Goal: Information Seeking & Learning: Learn about a topic

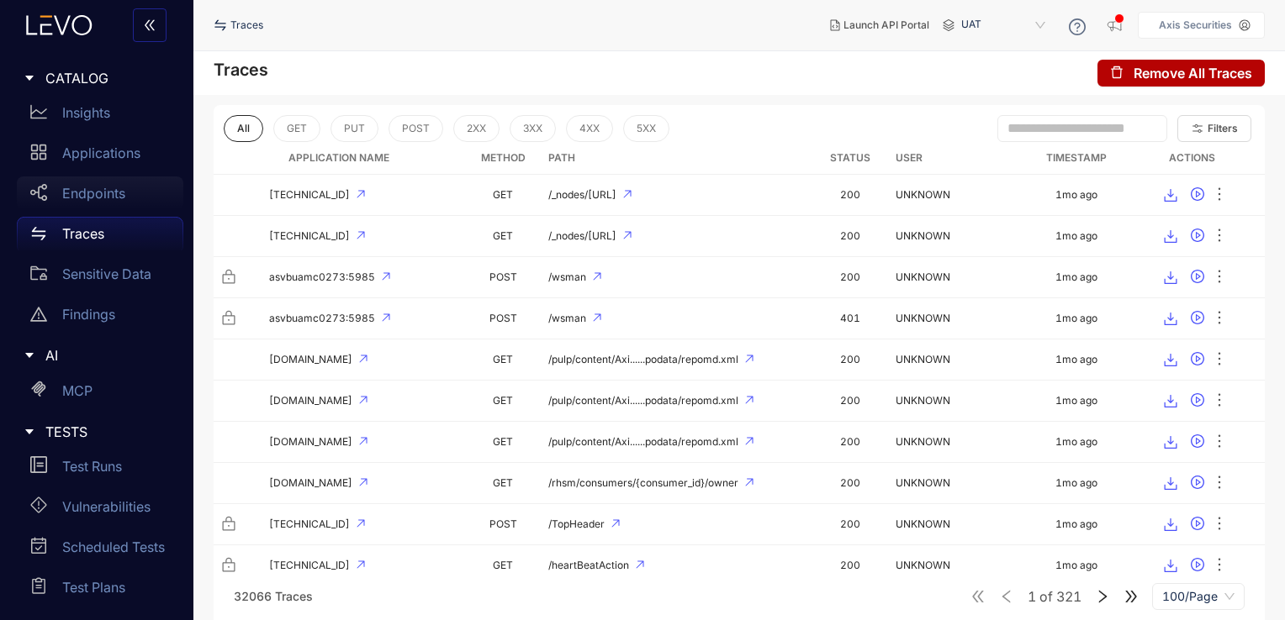
click at [118, 200] on p "Endpoints" at bounding box center [93, 193] width 63 height 15
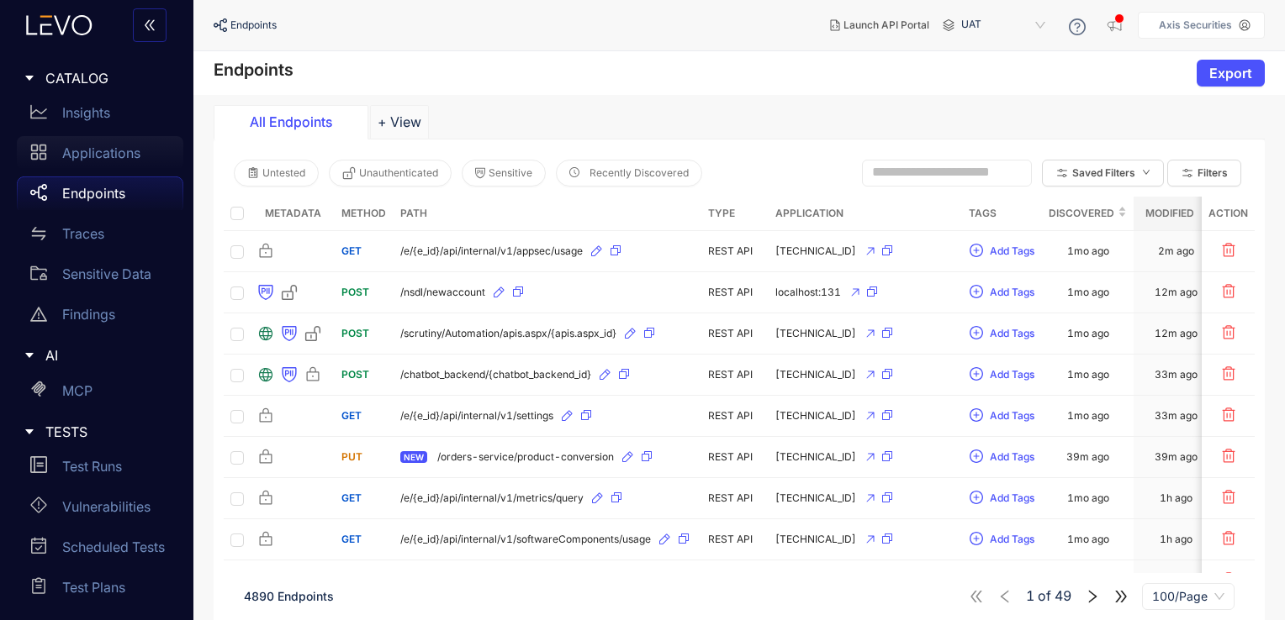
click at [109, 151] on p "Applications" at bounding box center [101, 152] width 78 height 15
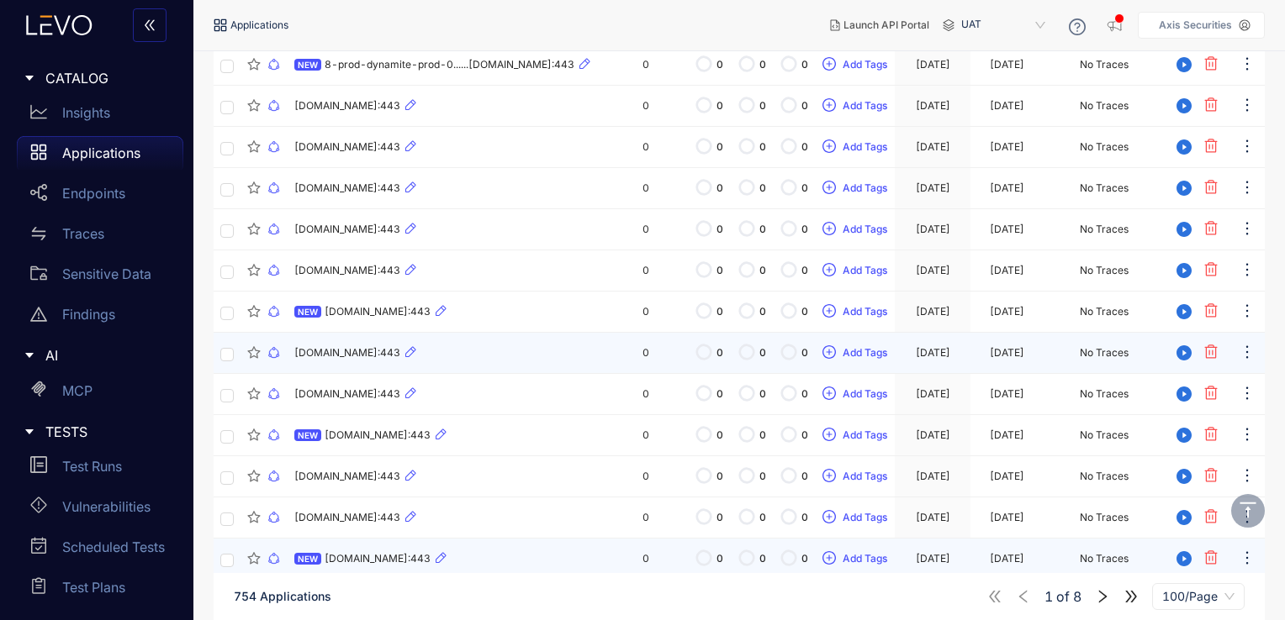
scroll to position [2414, 0]
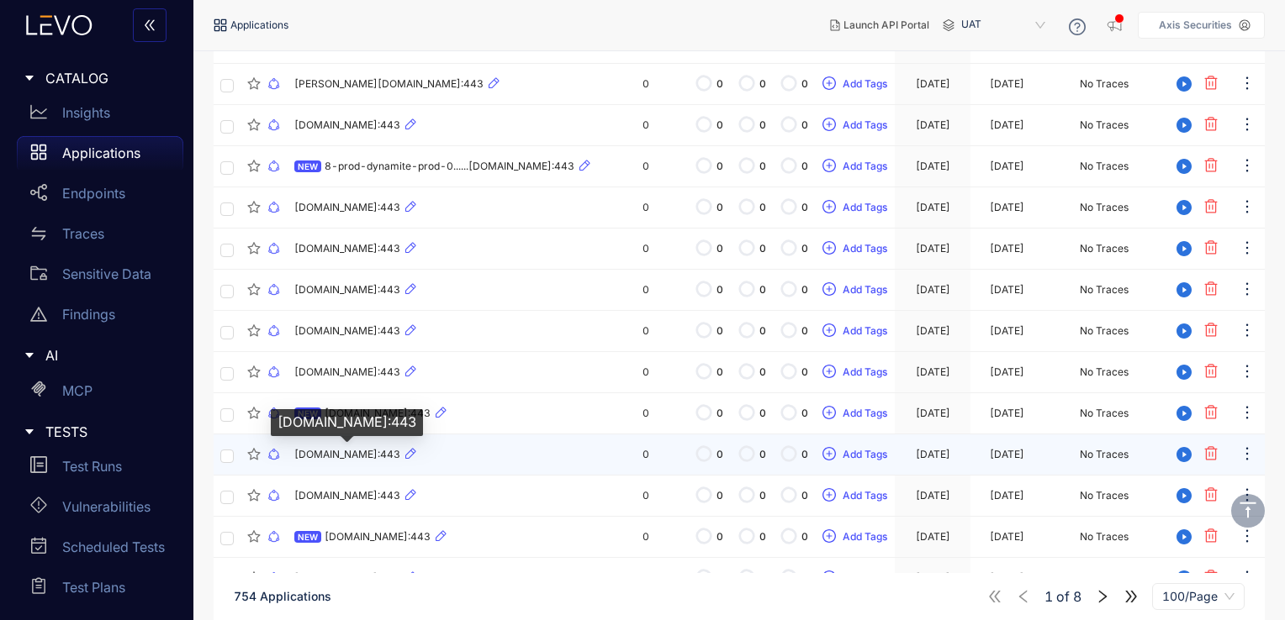
click at [336, 456] on span "[DOMAIN_NAME]:443" at bounding box center [347, 455] width 106 height 12
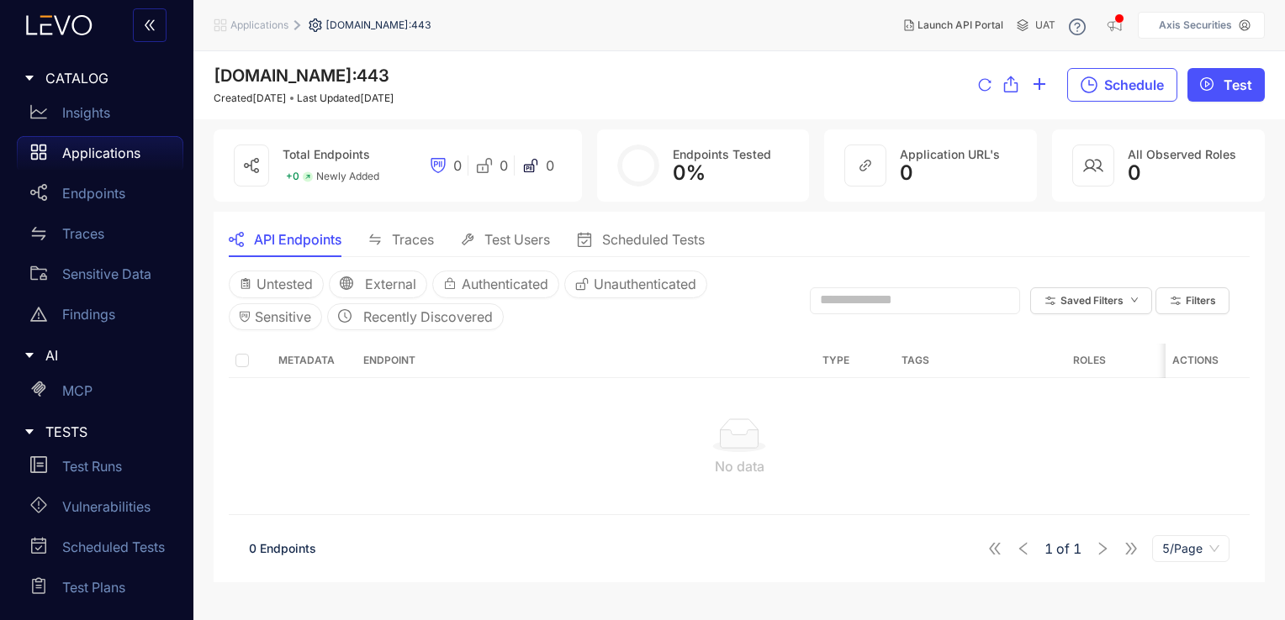
click at [420, 244] on span "Traces" at bounding box center [413, 239] width 42 height 15
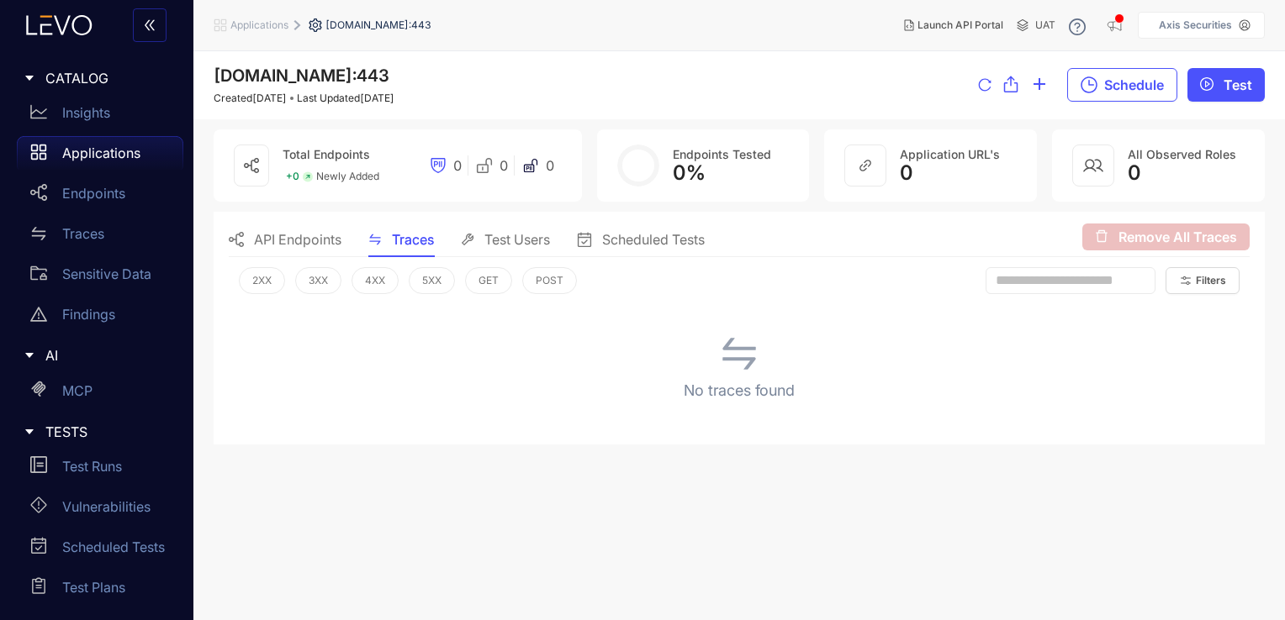
click at [525, 240] on span "Test Users" at bounding box center [517, 239] width 66 height 15
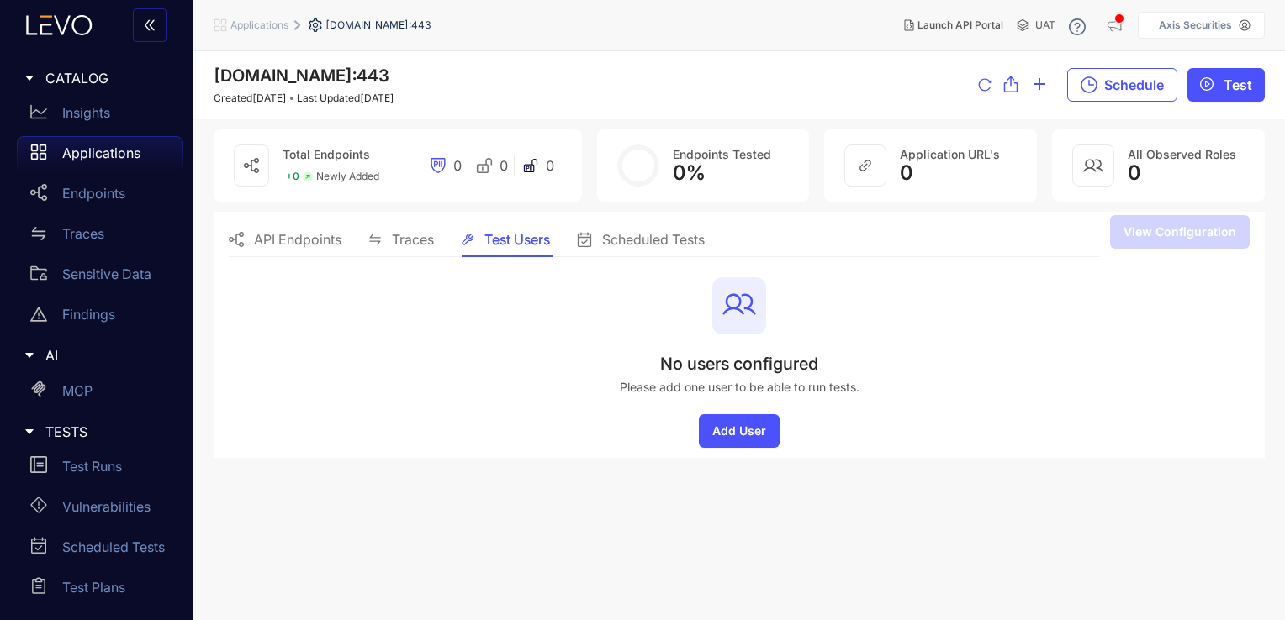
click at [309, 239] on span "API Endpoints" at bounding box center [297, 239] width 87 height 15
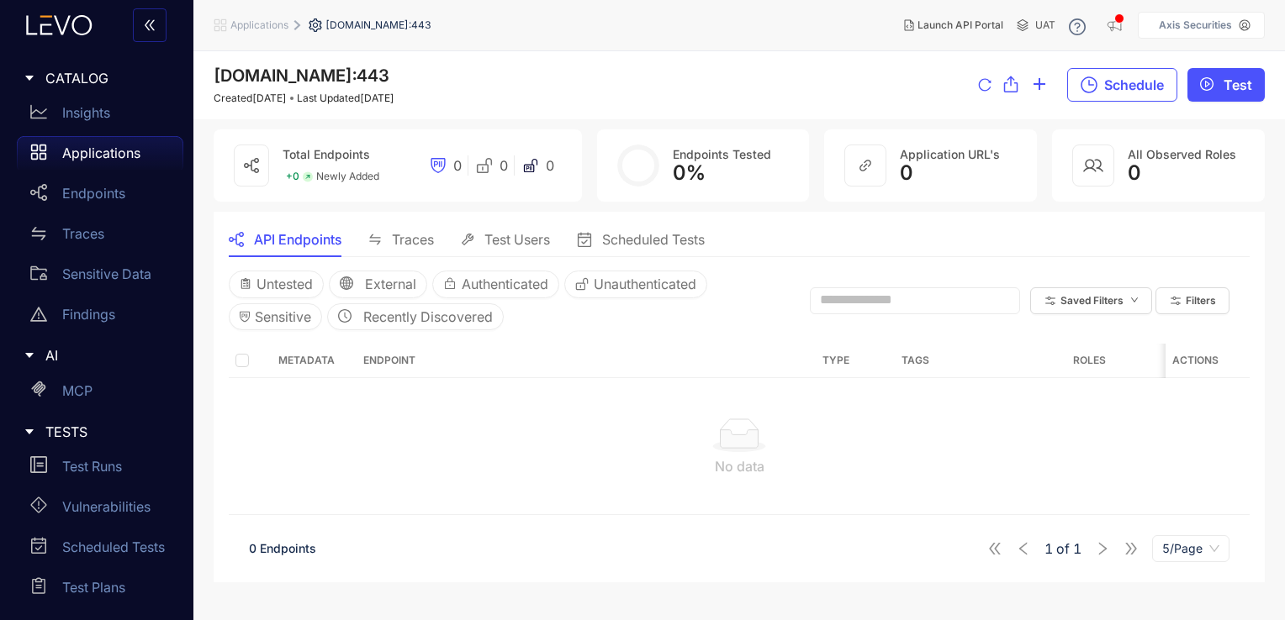
click at [252, 24] on span "Applications" at bounding box center [259, 25] width 58 height 12
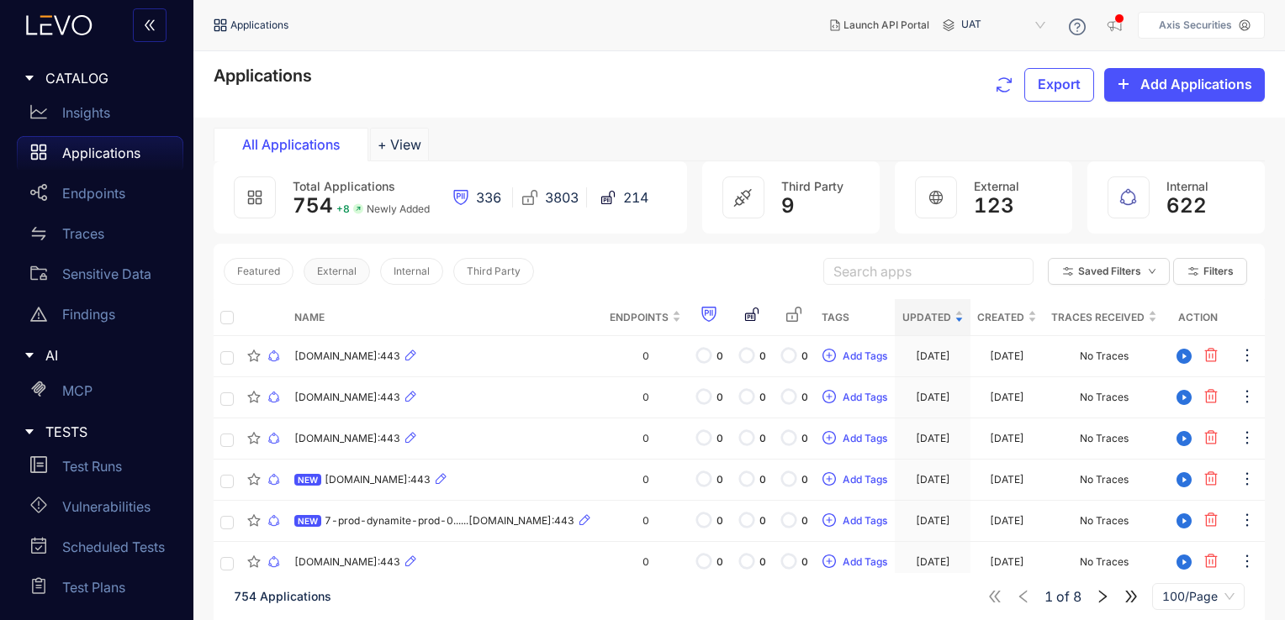
click at [344, 266] on span "External" at bounding box center [337, 272] width 40 height 12
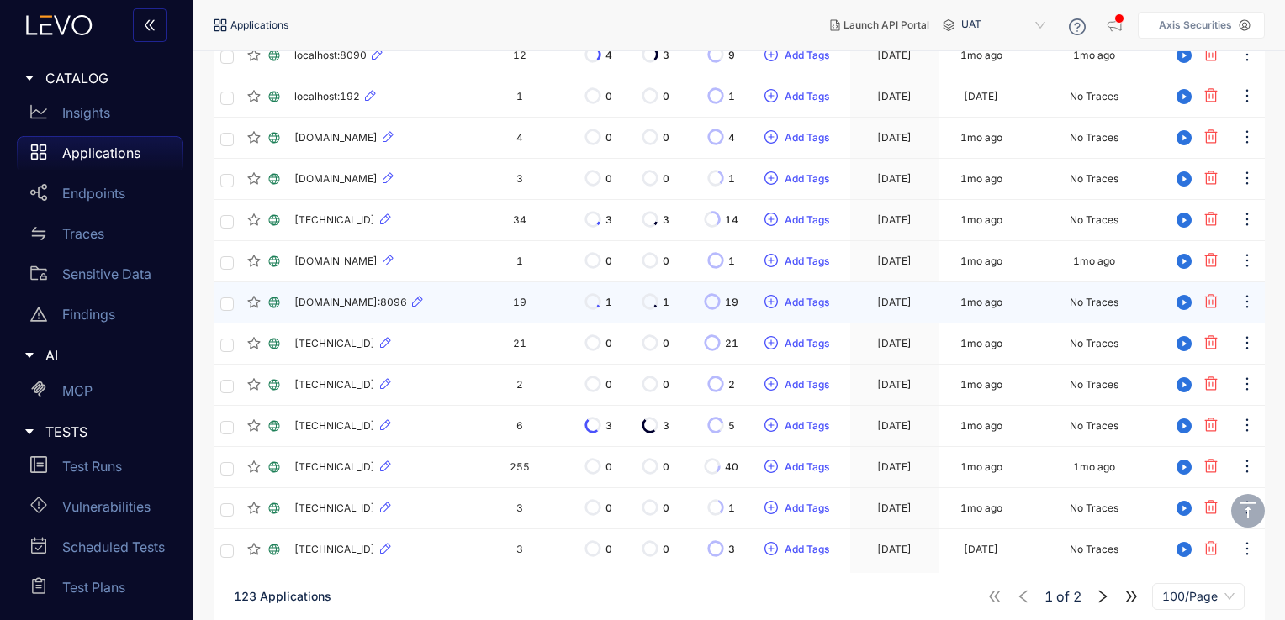
scroll to position [2172, 0]
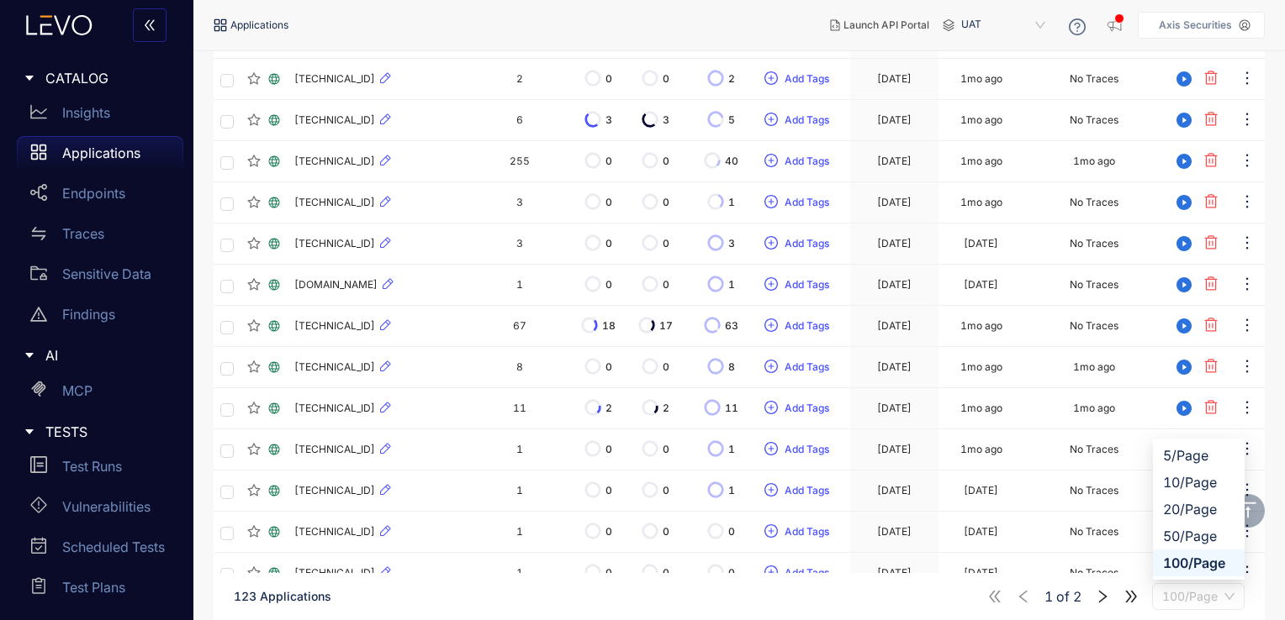
click at [1207, 600] on span "100/Page" at bounding box center [1198, 596] width 72 height 25
click at [1208, 562] on div "100/Page" at bounding box center [1198, 563] width 71 height 18
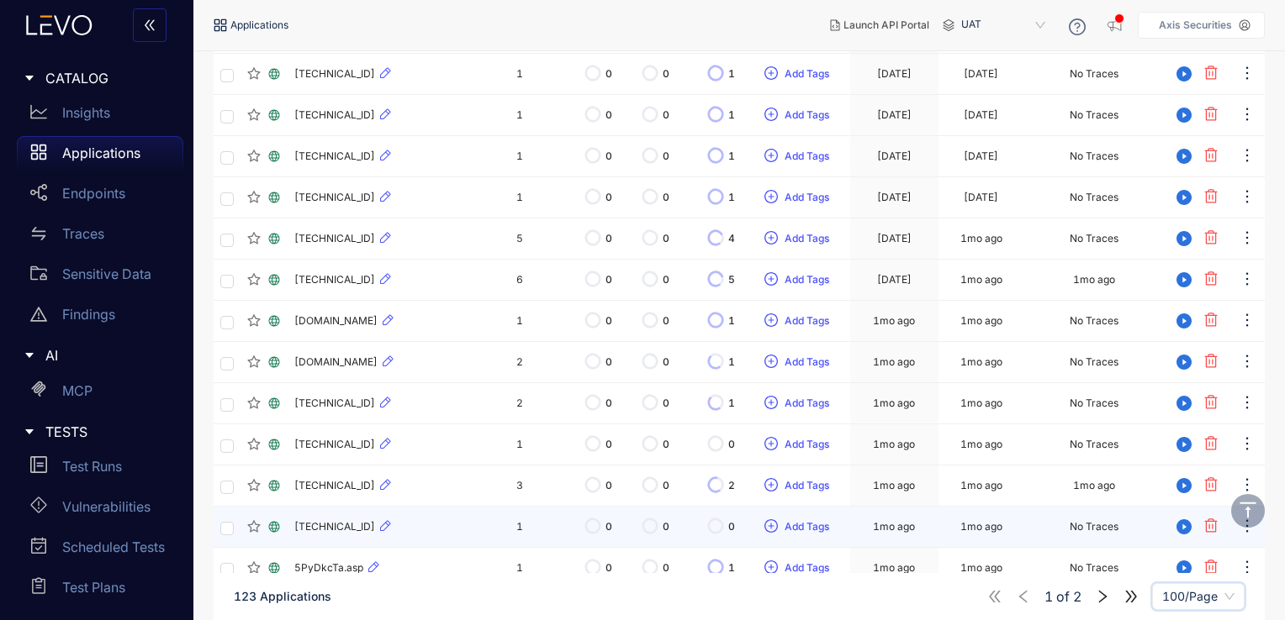
scroll to position [3884, 0]
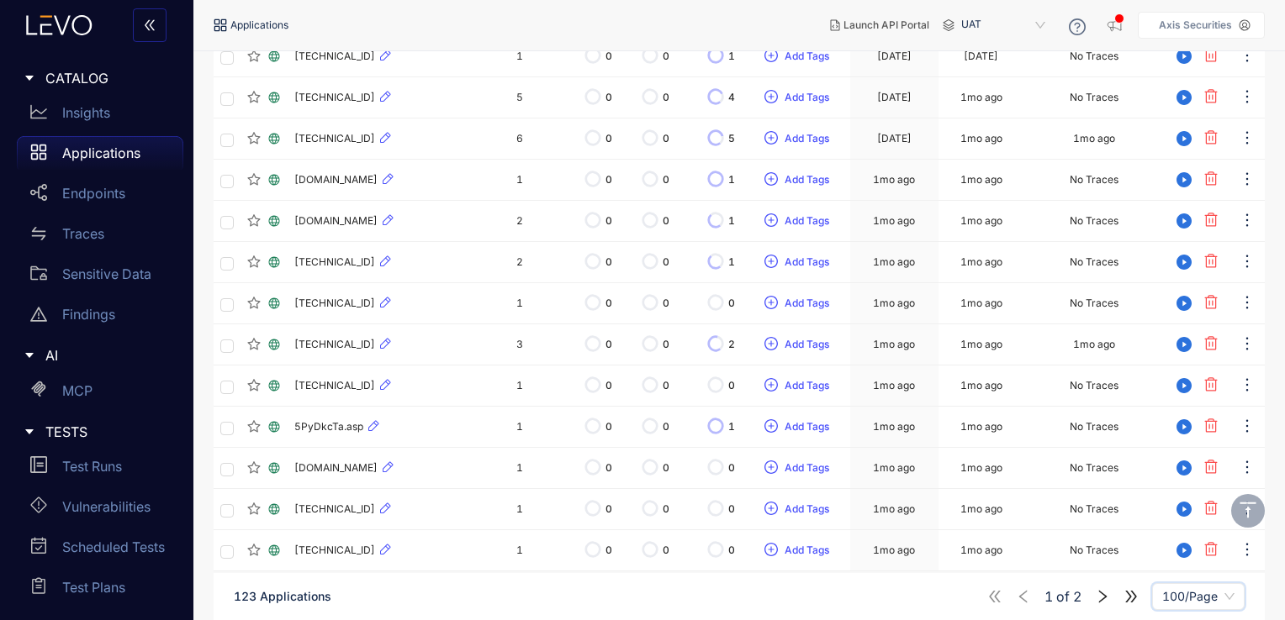
click at [1101, 593] on icon "right" at bounding box center [1102, 596] width 15 height 15
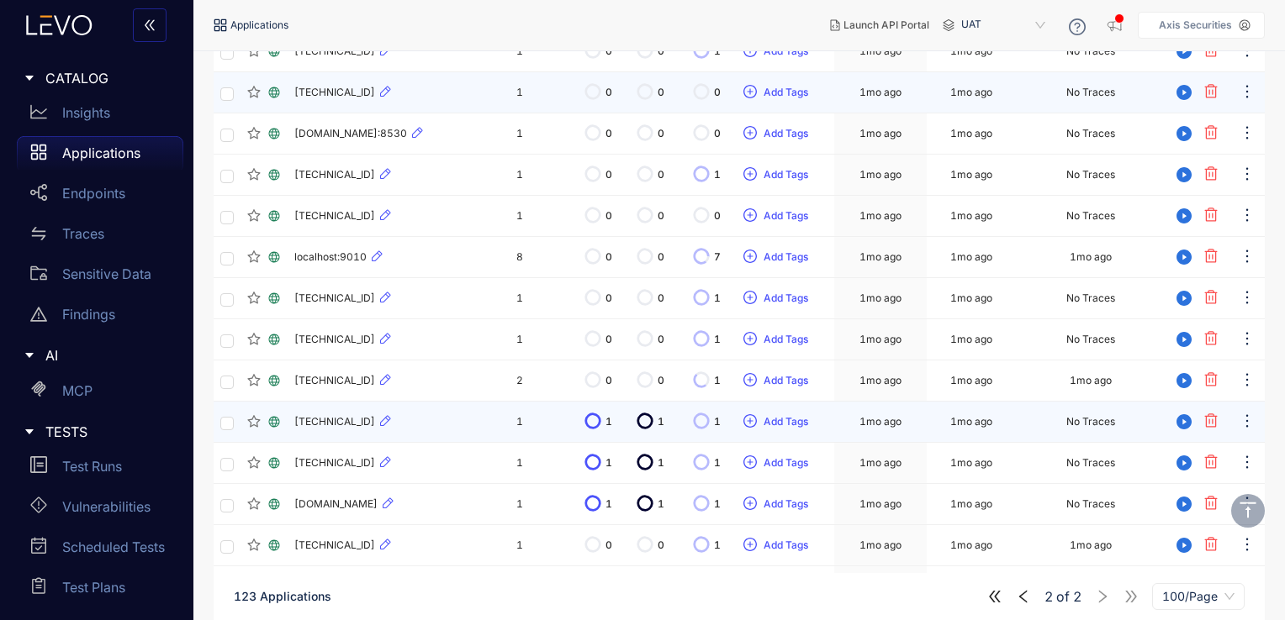
scroll to position [726, 0]
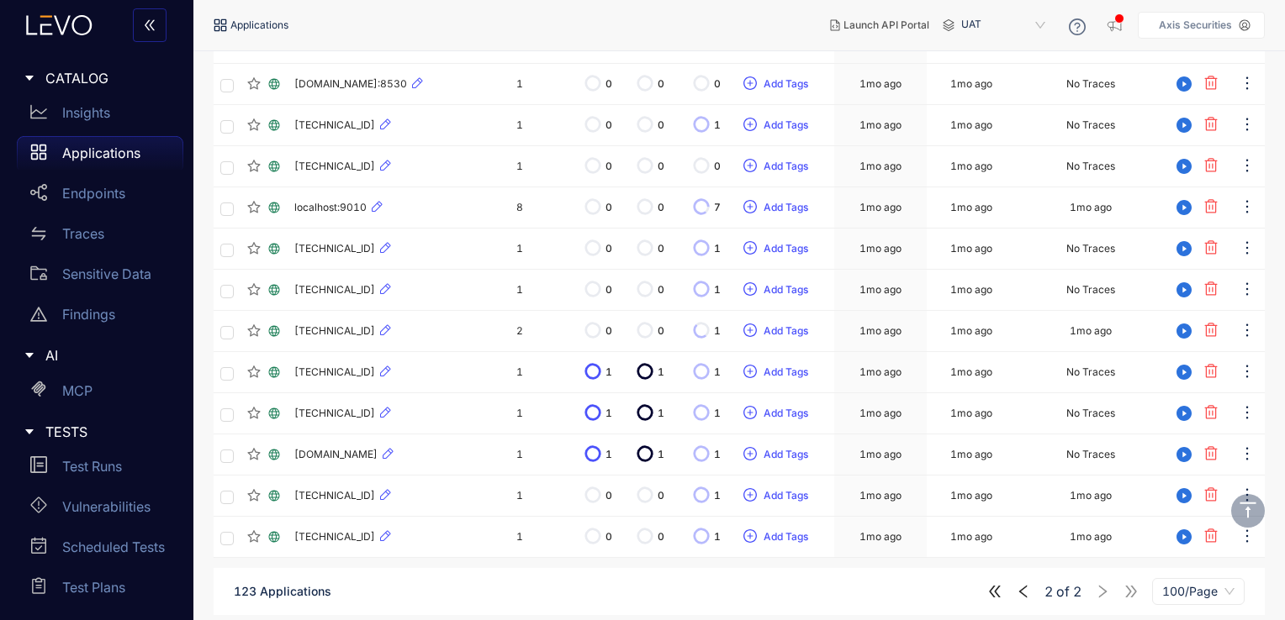
click at [1026, 590] on icon "left" at bounding box center [1023, 591] width 15 height 15
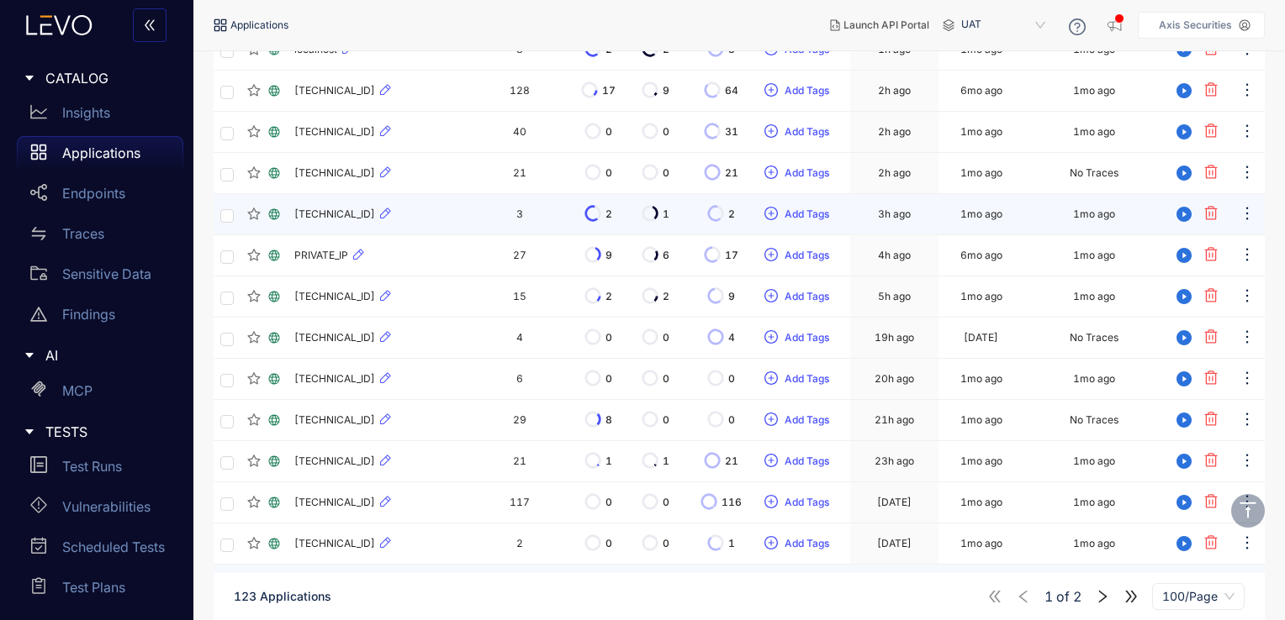
scroll to position [0, 0]
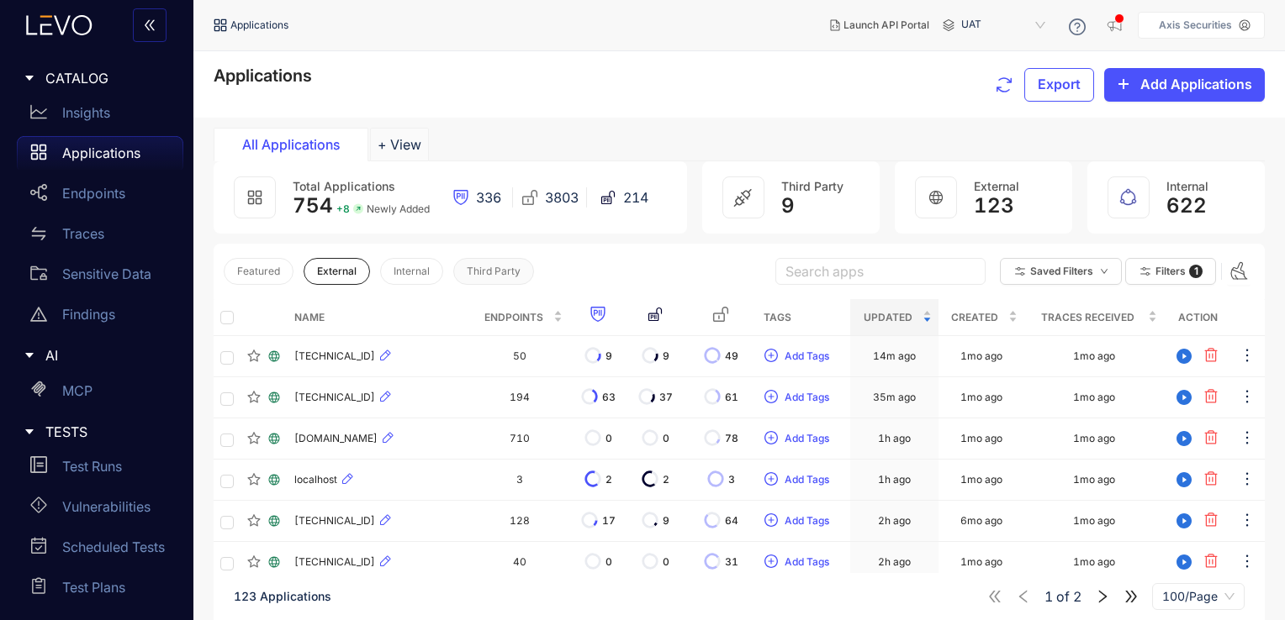
click at [491, 277] on span "Third Party" at bounding box center [494, 272] width 54 height 12
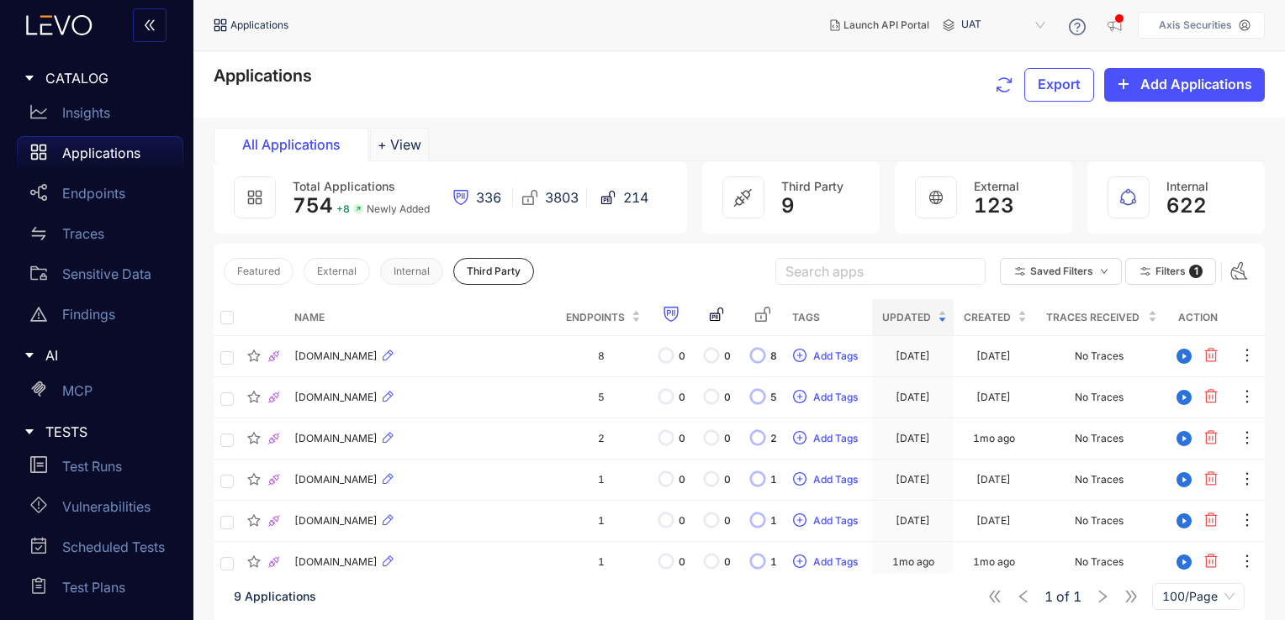
click at [414, 267] on span "Internal" at bounding box center [411, 272] width 36 height 12
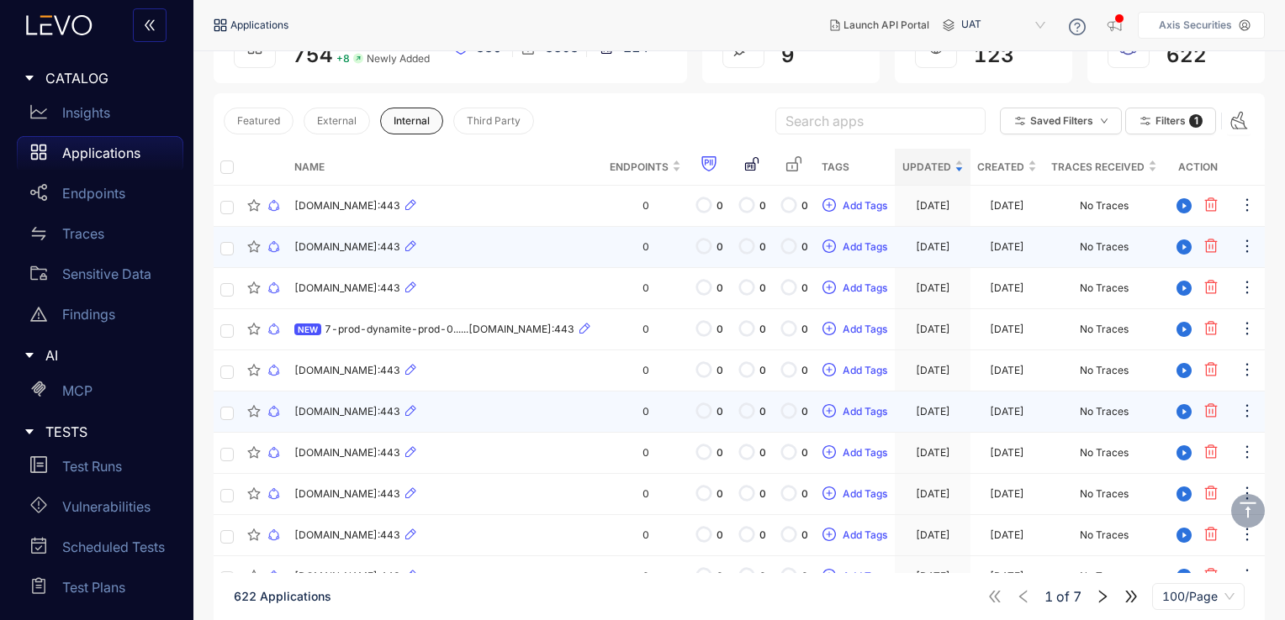
scroll to position [151, 0]
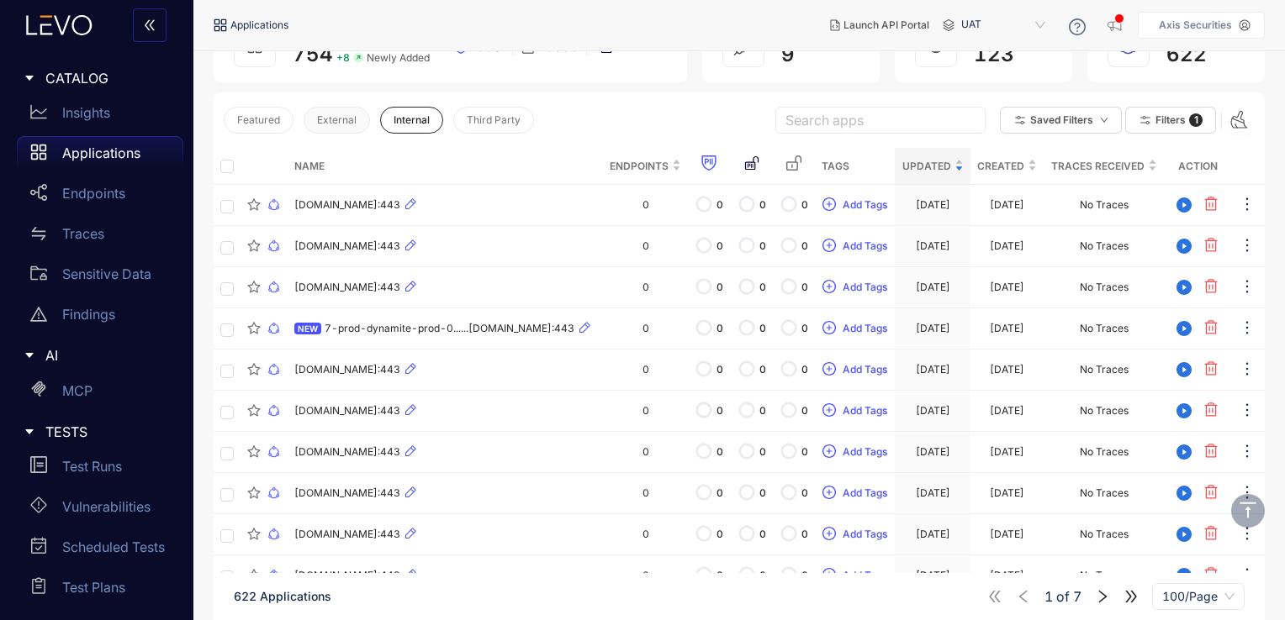
click at [335, 117] on span "External" at bounding box center [337, 120] width 40 height 12
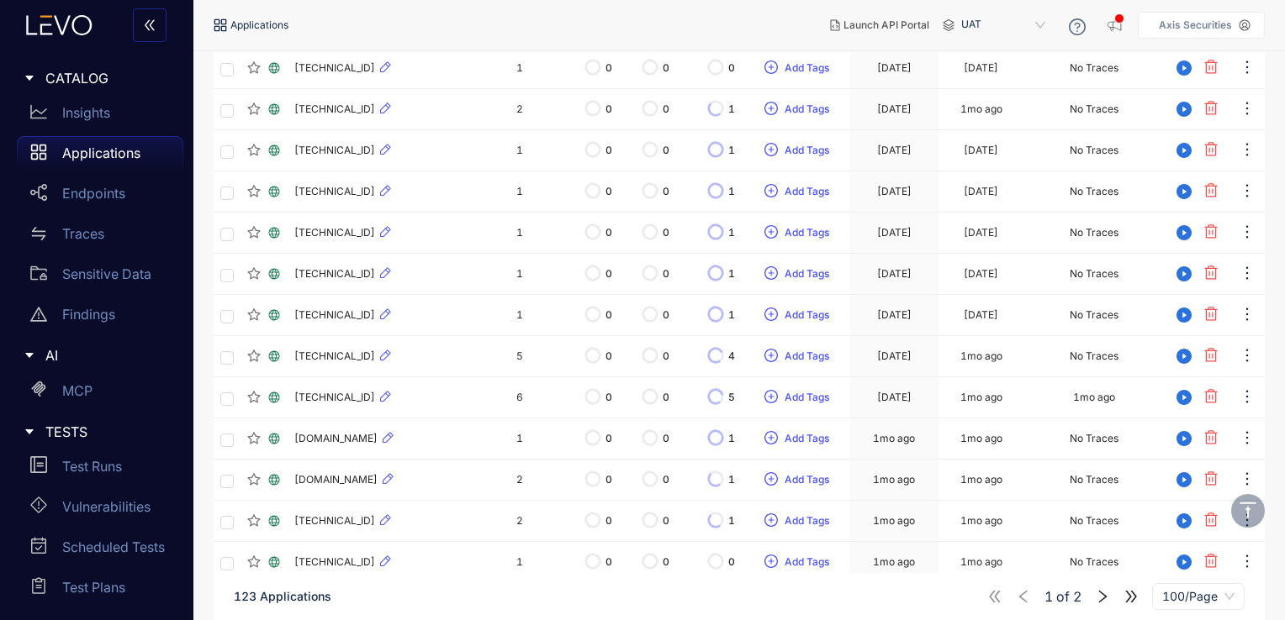
scroll to position [3884, 0]
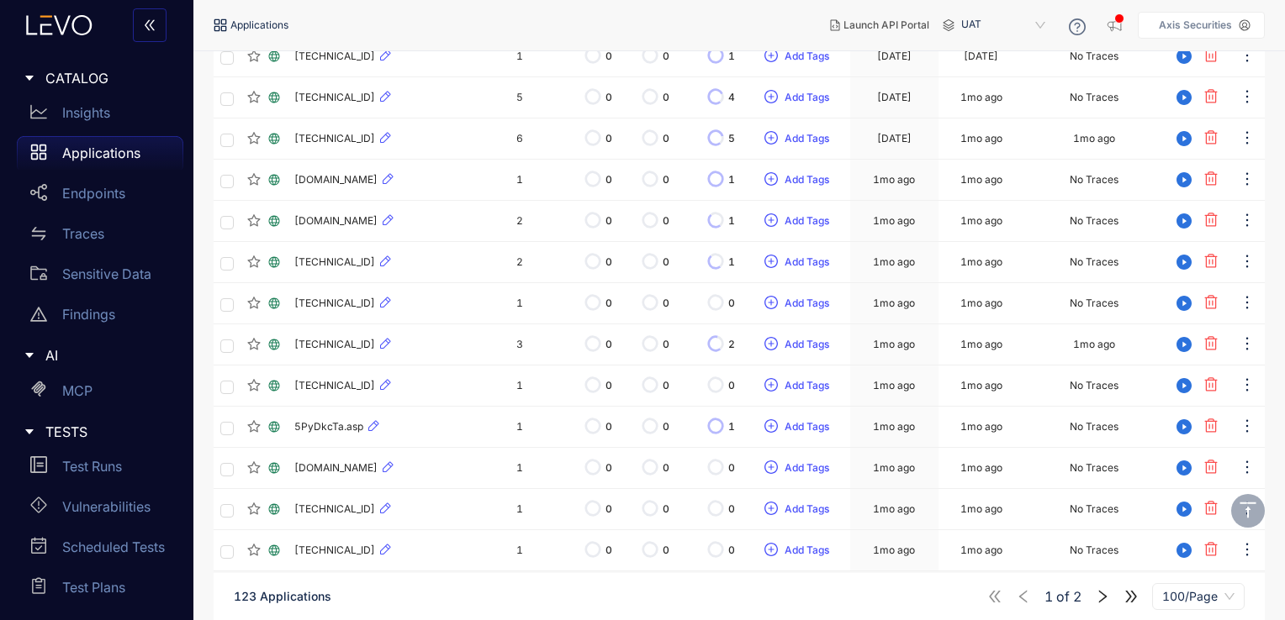
click at [1104, 590] on icon "right" at bounding box center [1102, 596] width 15 height 15
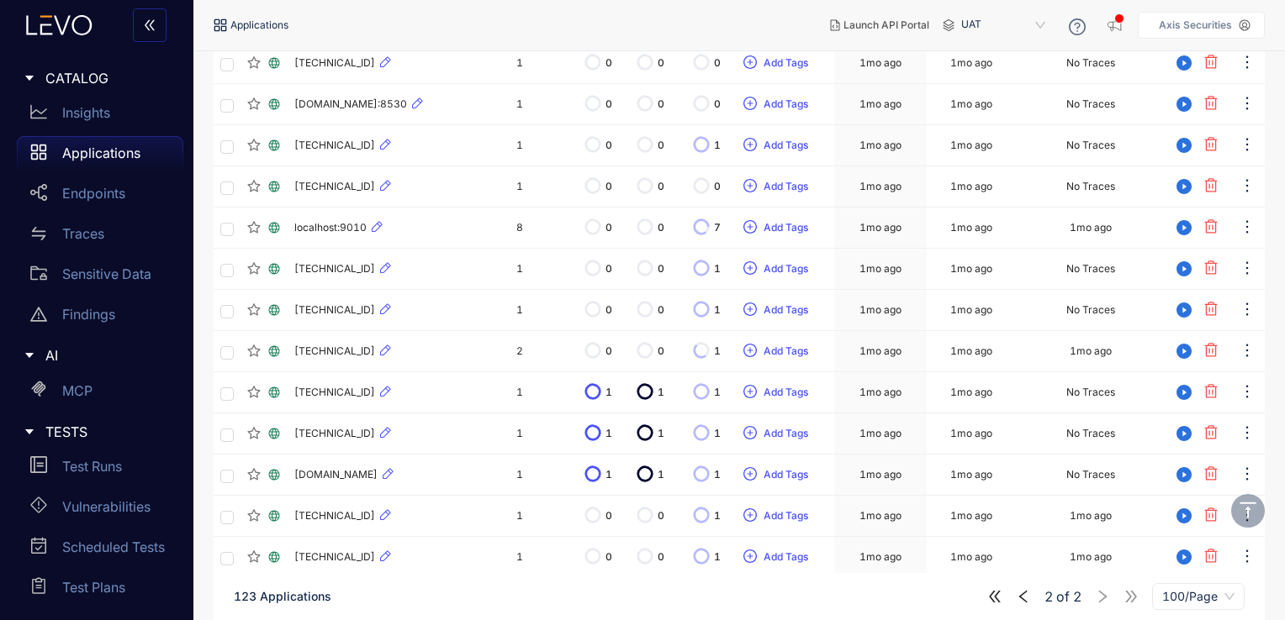
scroll to position [726, 0]
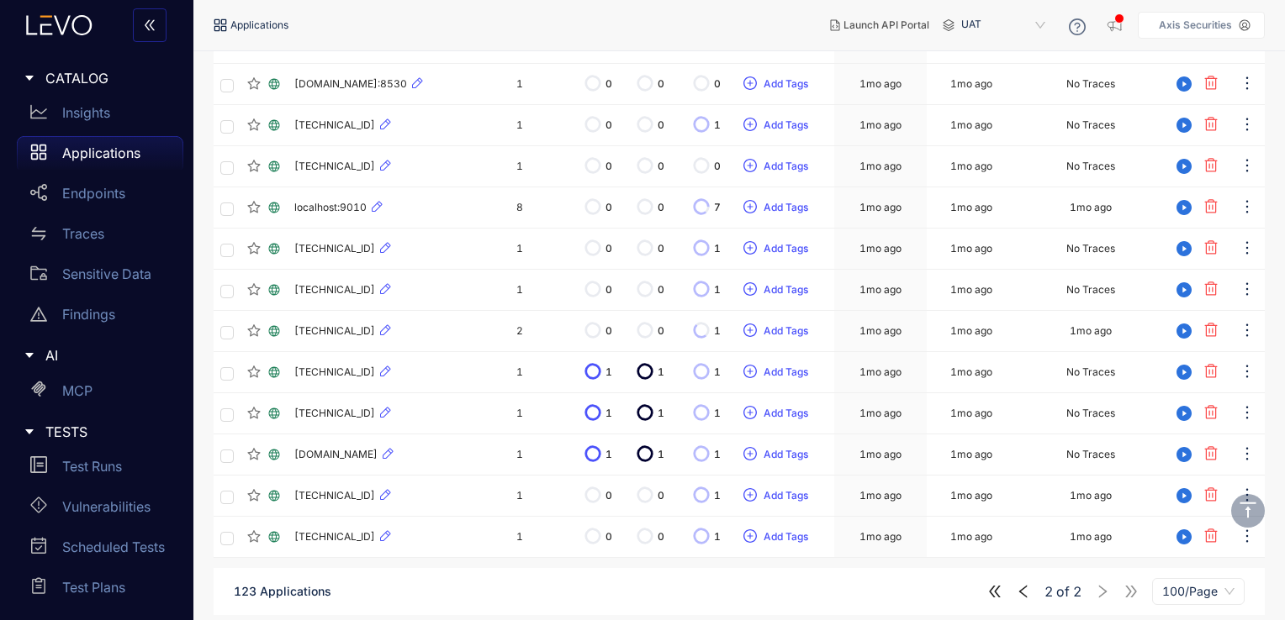
click at [1022, 588] on icon "left" at bounding box center [1023, 591] width 15 height 15
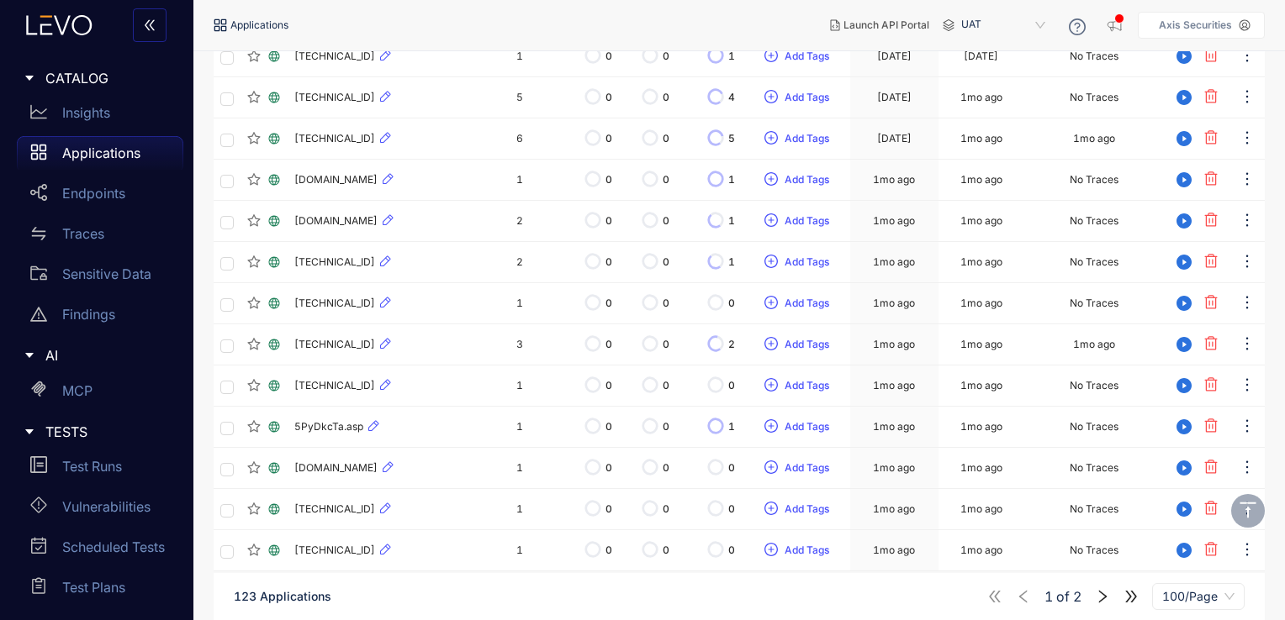
scroll to position [2687, 0]
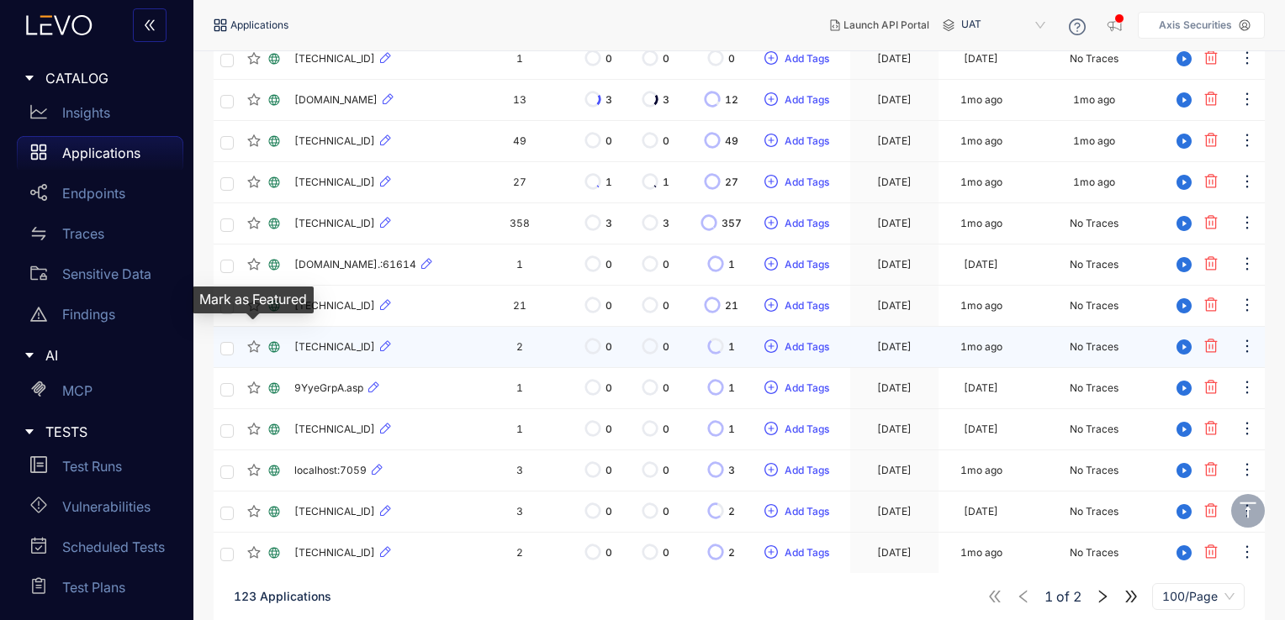
click at [252, 340] on icon "star" at bounding box center [253, 346] width 13 height 13
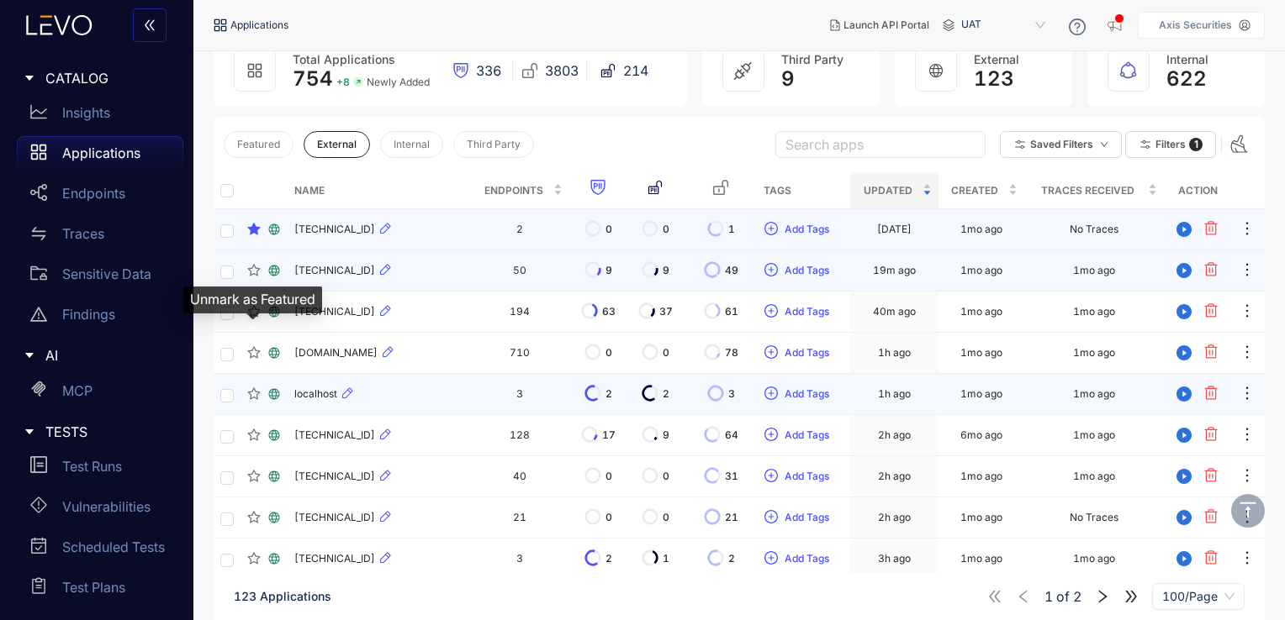
scroll to position [0, 0]
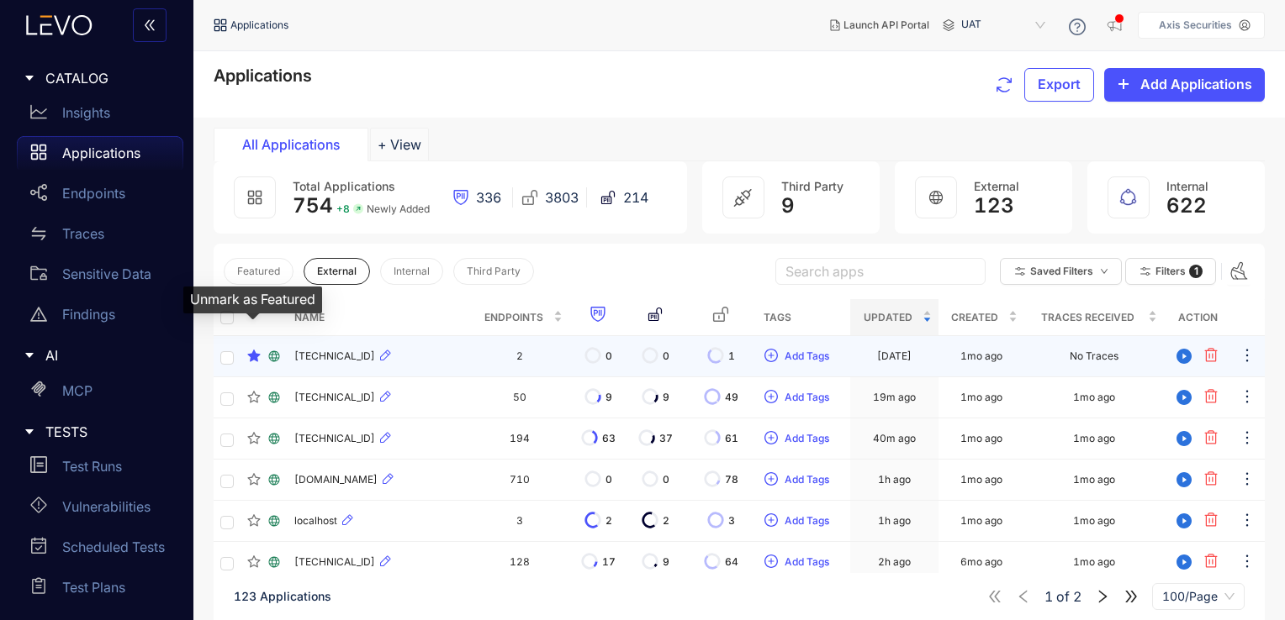
click at [1108, 599] on icon "right" at bounding box center [1102, 596] width 15 height 15
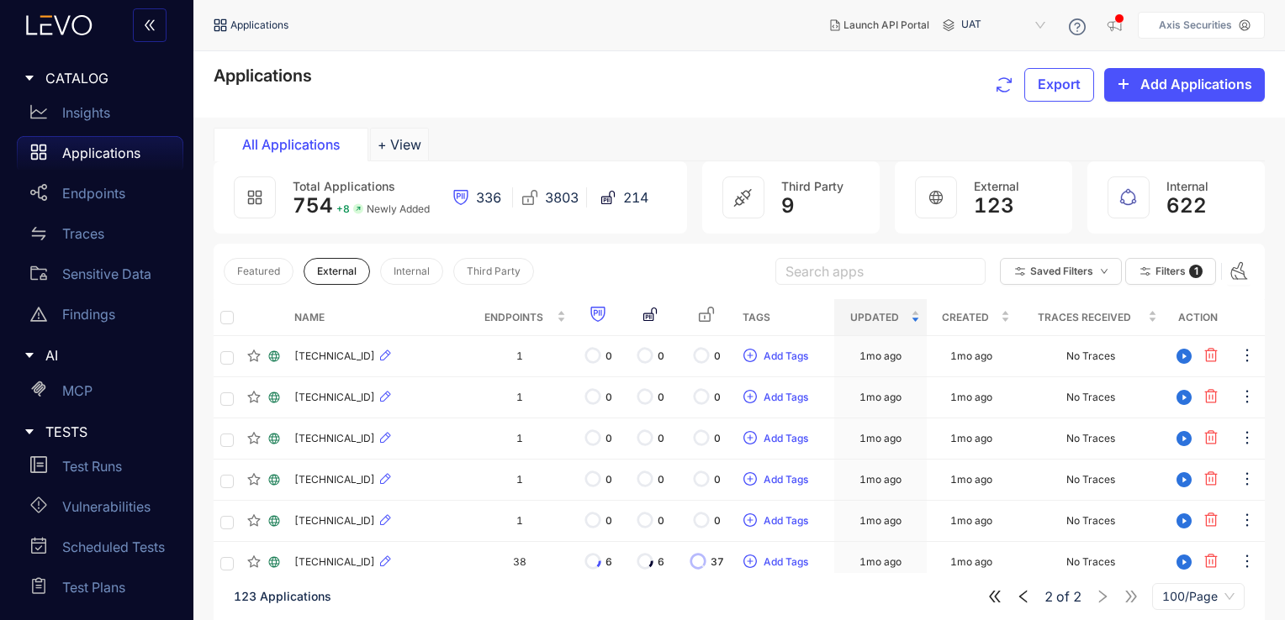
click at [1022, 598] on icon "left" at bounding box center [1023, 596] width 15 height 15
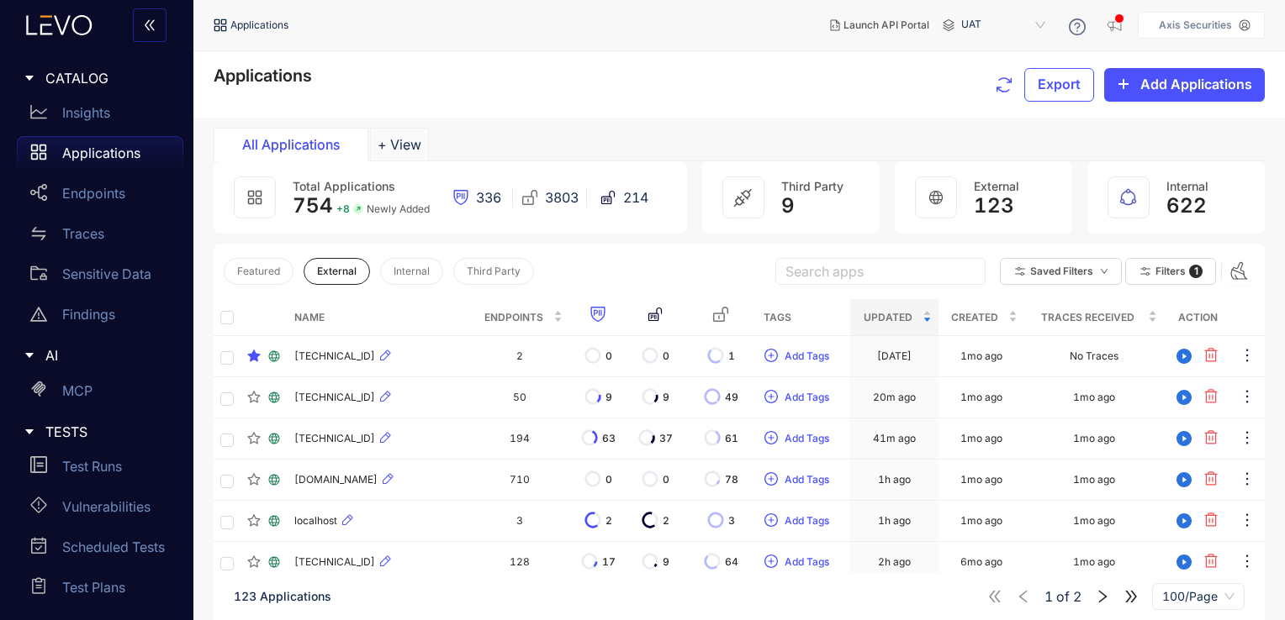
click at [1097, 588] on div "1 of 2 100/Page" at bounding box center [1115, 596] width 257 height 27
click at [1101, 597] on icon "right" at bounding box center [1102, 596] width 15 height 15
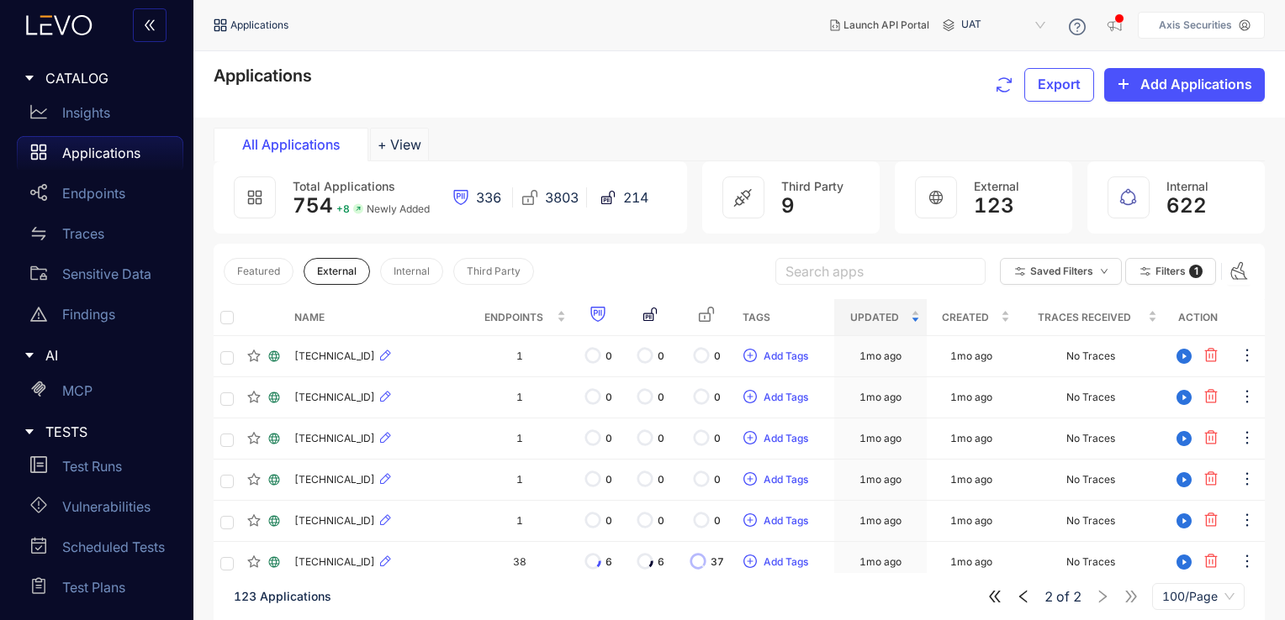
click at [1024, 600] on icon "left" at bounding box center [1023, 596] width 8 height 13
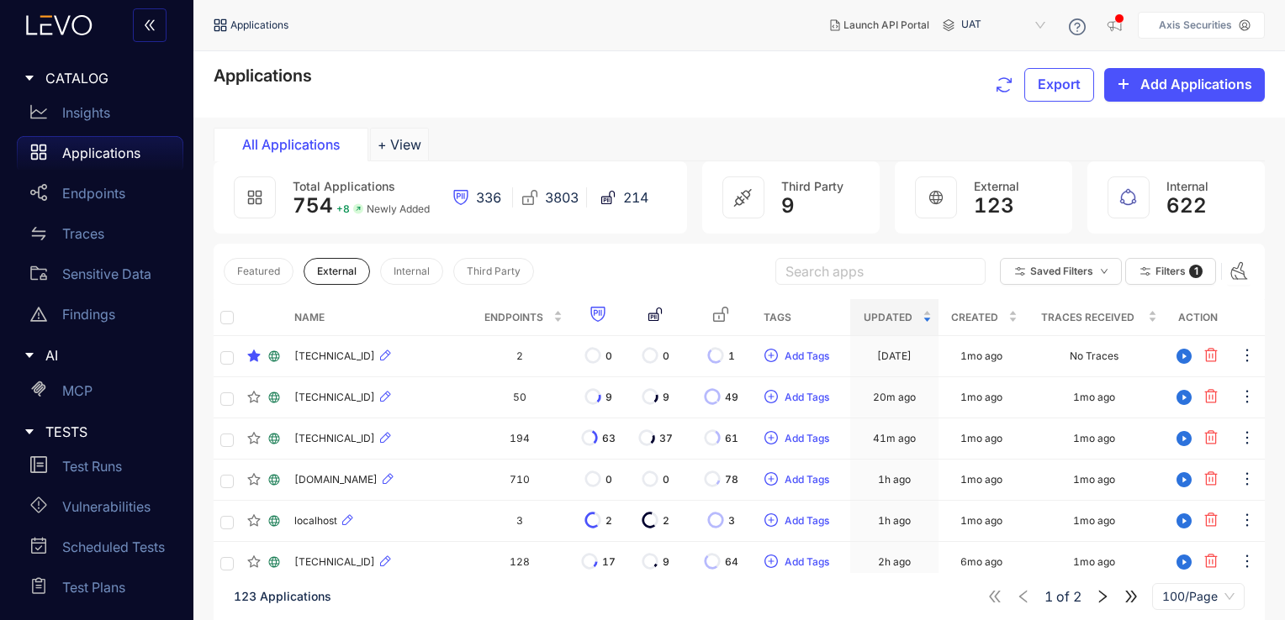
click at [1102, 594] on icon "right" at bounding box center [1103, 596] width 8 height 13
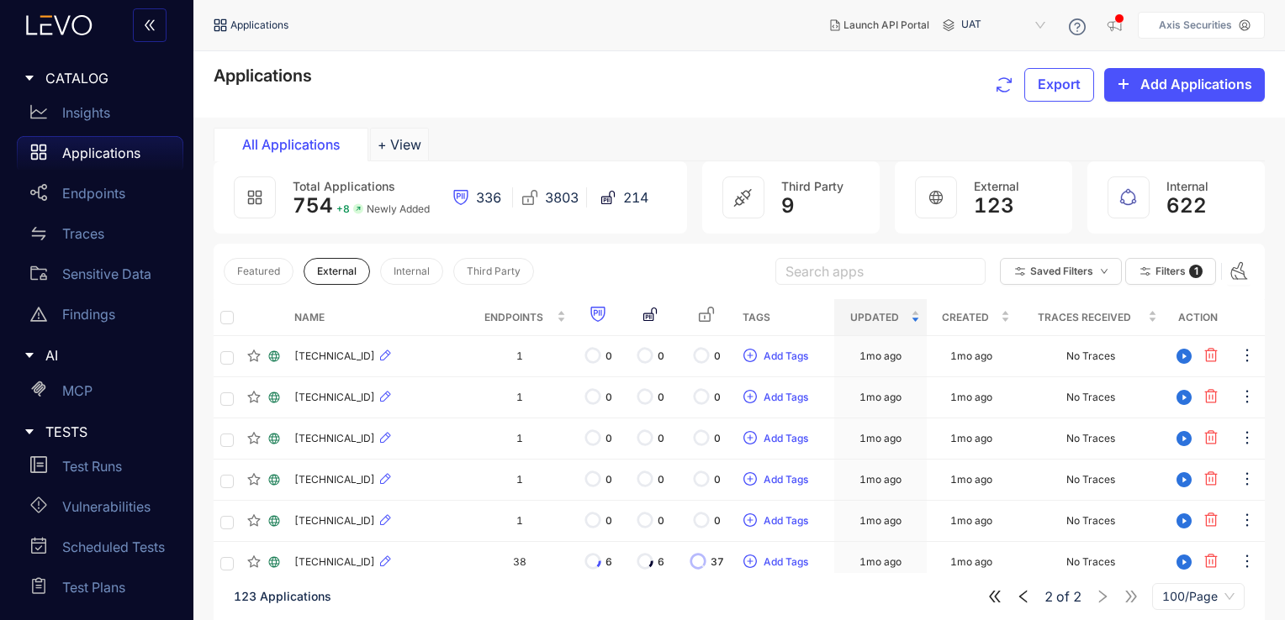
click at [1020, 596] on icon "left" at bounding box center [1023, 596] width 8 height 13
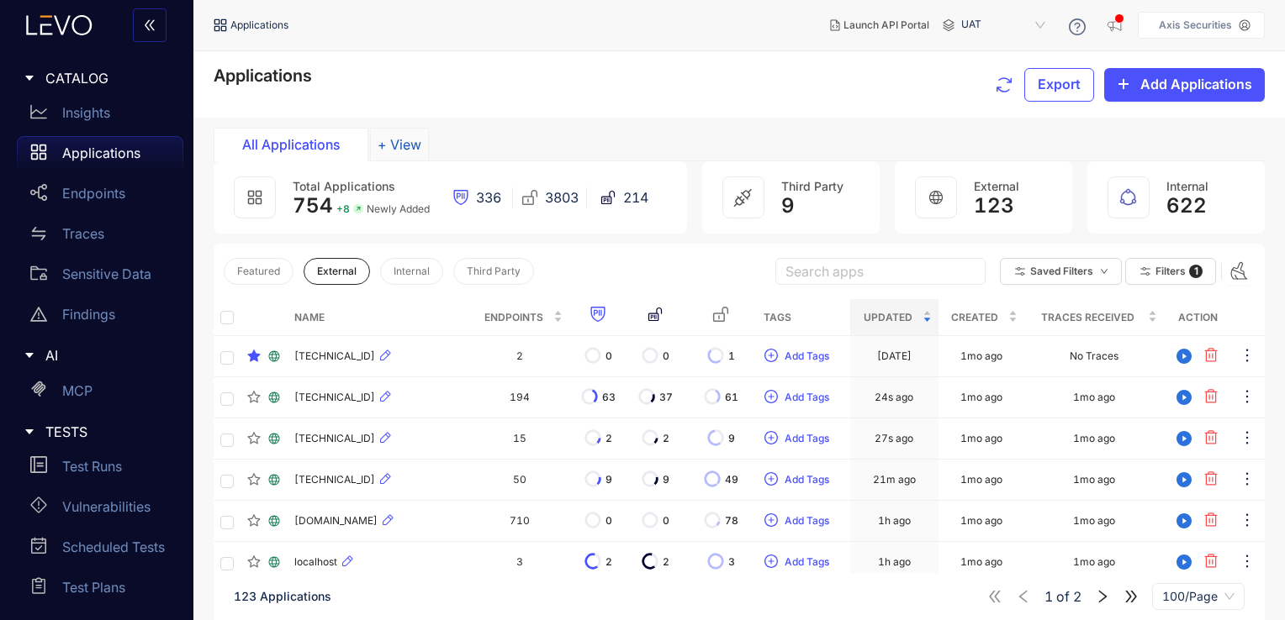
click at [390, 150] on button "+ View" at bounding box center [399, 145] width 59 height 34
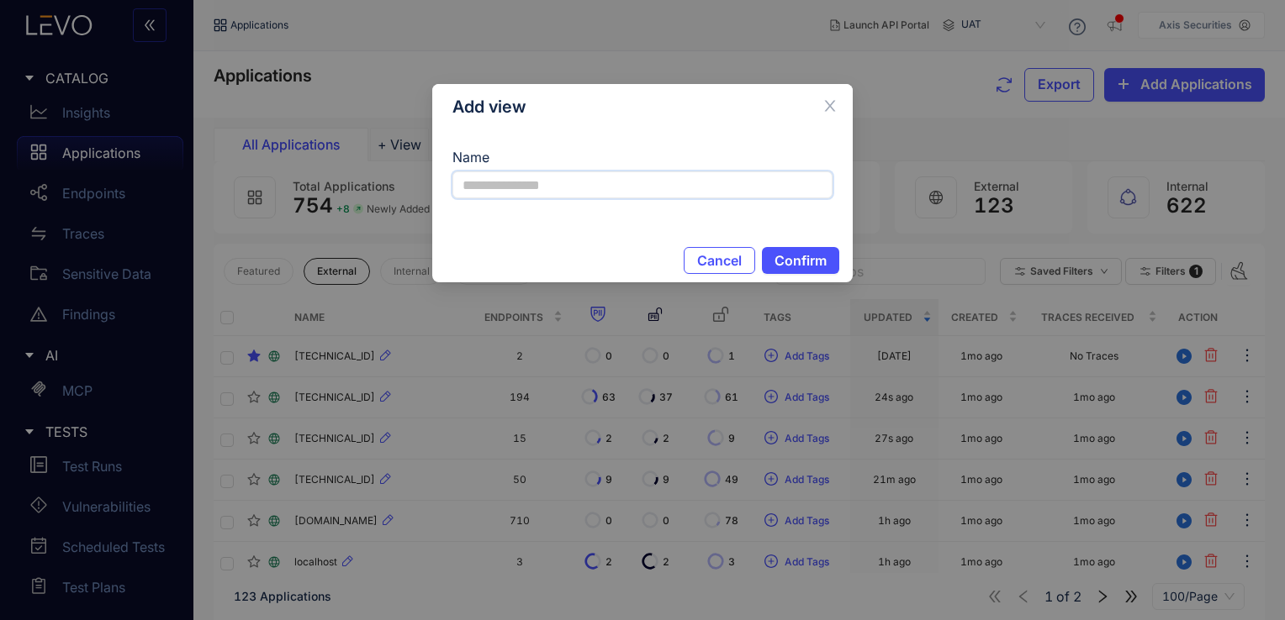
click at [525, 181] on input "Name" at bounding box center [642, 185] width 380 height 27
type input "***"
click at [809, 261] on span "Confirm" at bounding box center [800, 260] width 52 height 15
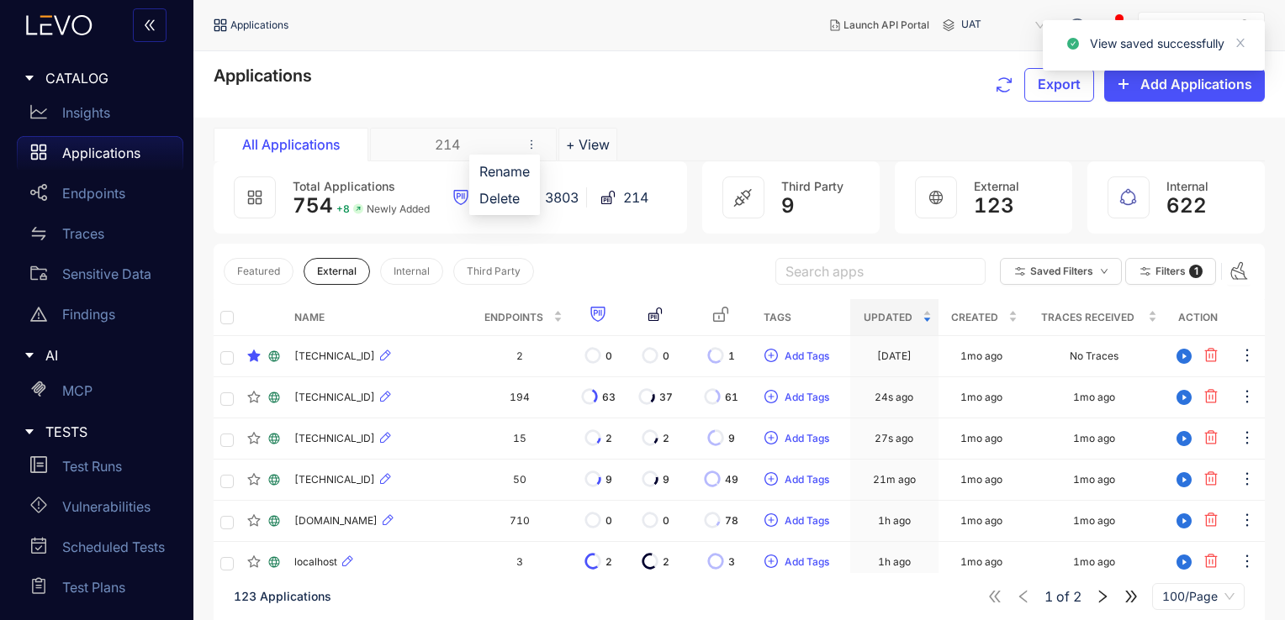
click at [530, 141] on icon "more" at bounding box center [531, 145] width 12 height 12
click at [521, 198] on span "Delete" at bounding box center [504, 198] width 50 height 18
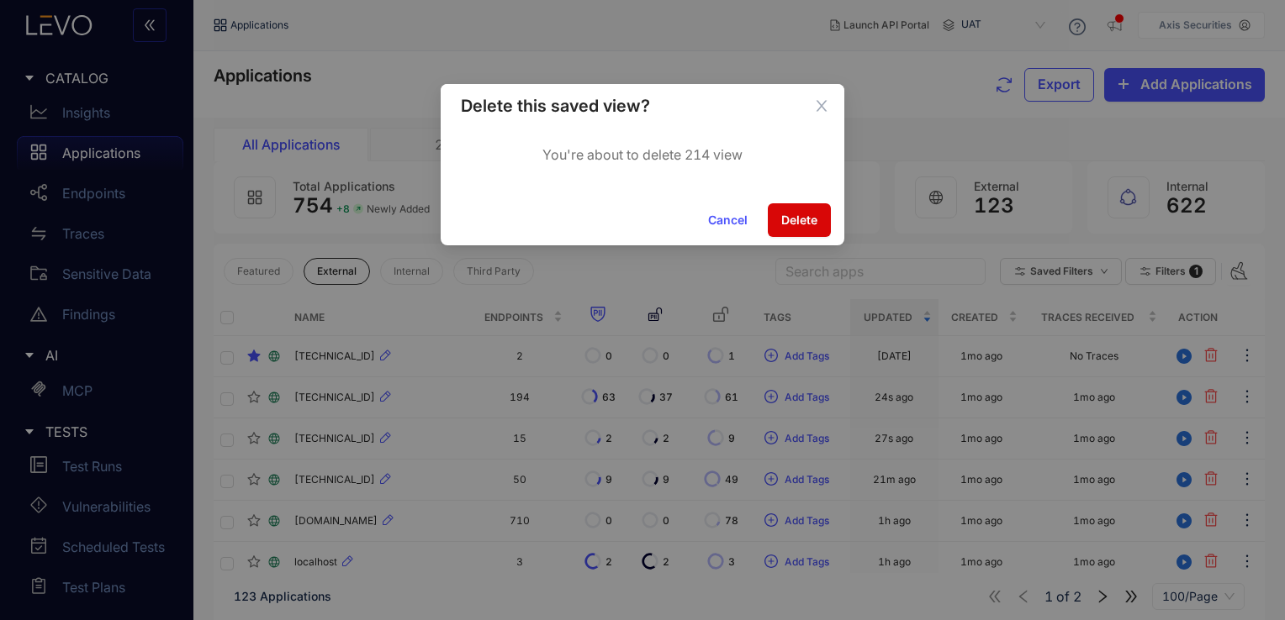
click at [793, 223] on span "Delete" at bounding box center [799, 220] width 36 height 13
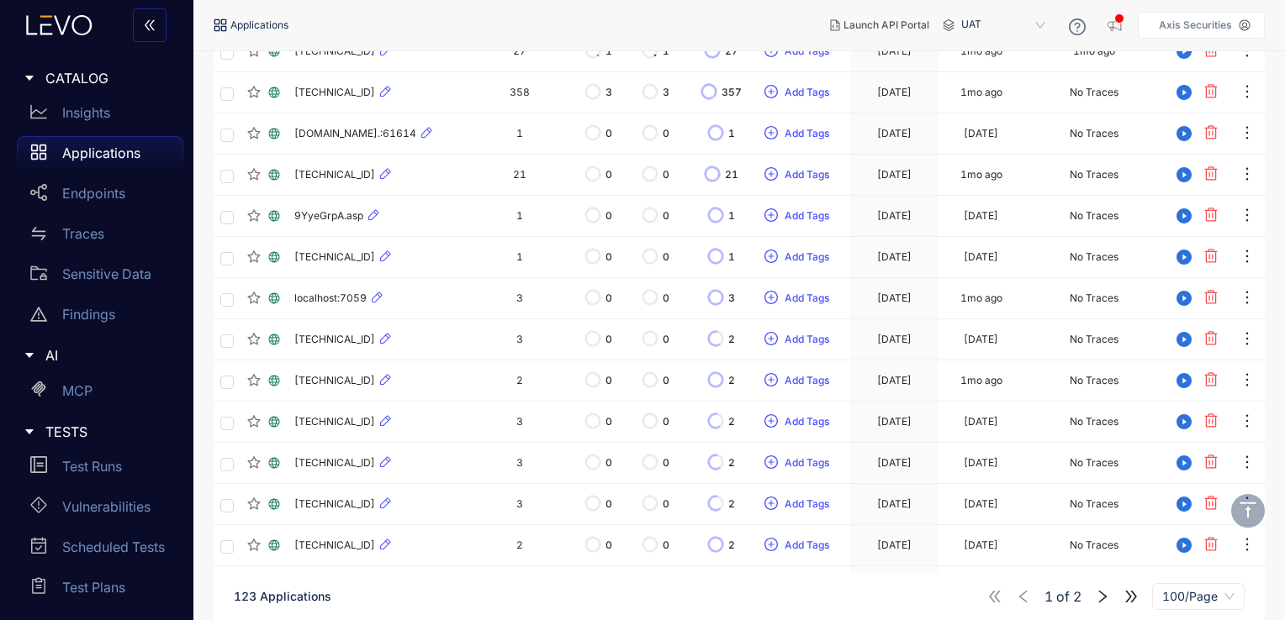
scroll to position [3179, 0]
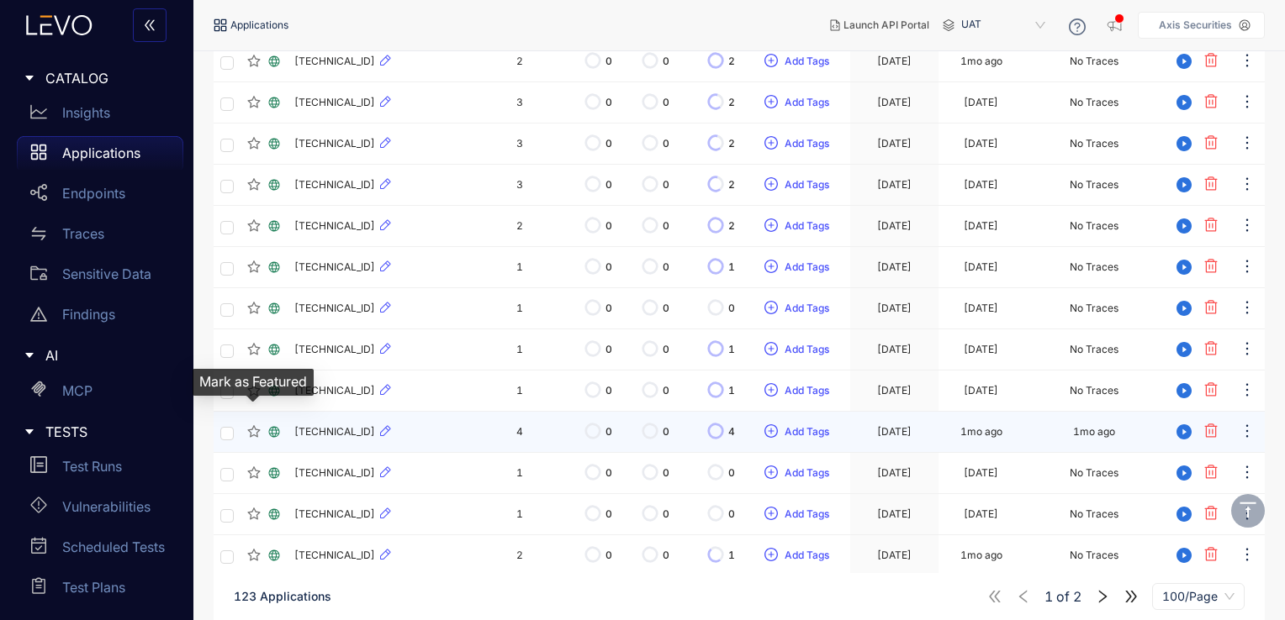
click at [255, 425] on icon "star" at bounding box center [253, 431] width 13 height 13
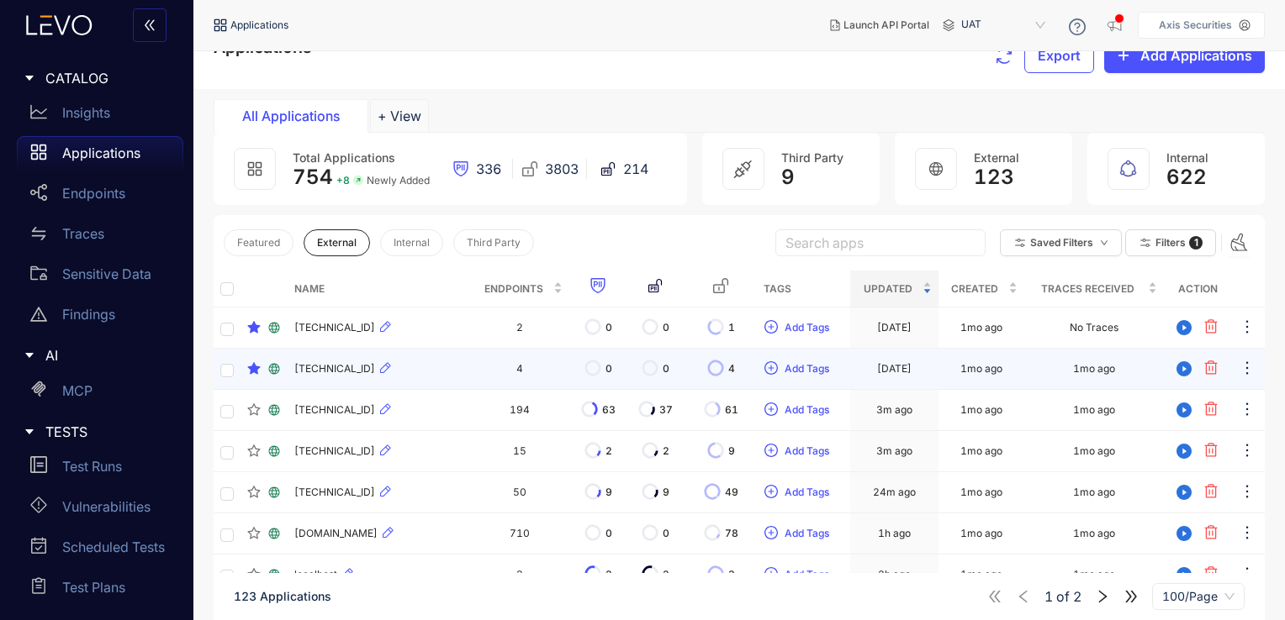
scroll to position [348, 0]
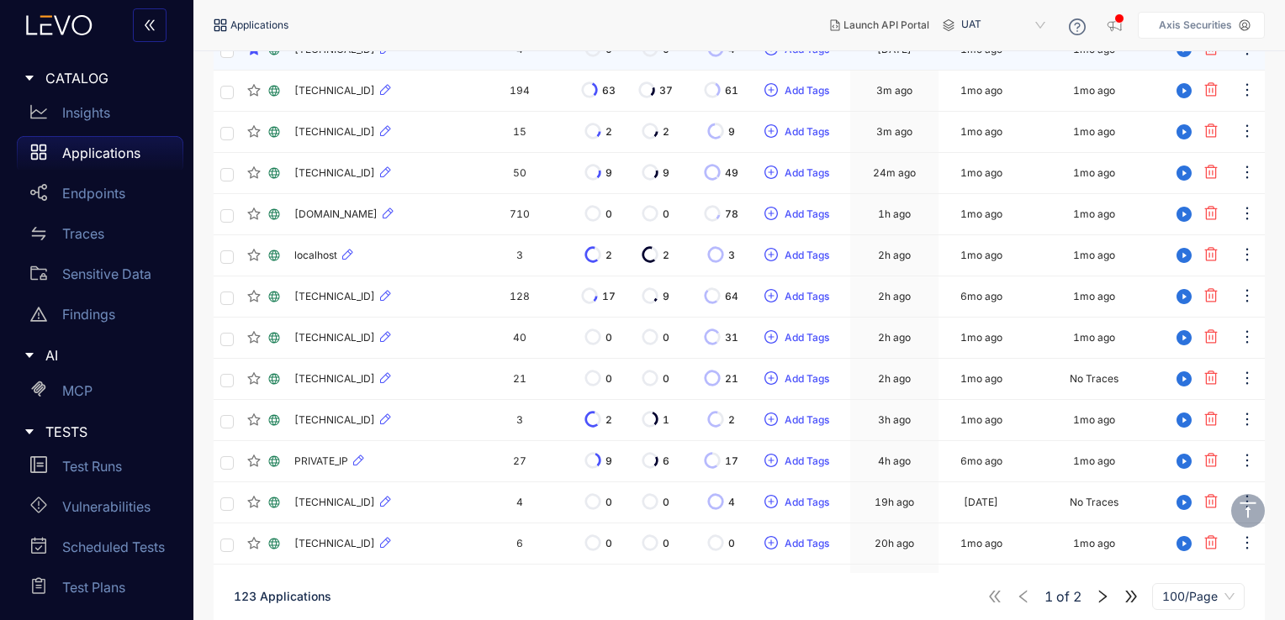
click at [1108, 599] on icon "right" at bounding box center [1102, 596] width 15 height 15
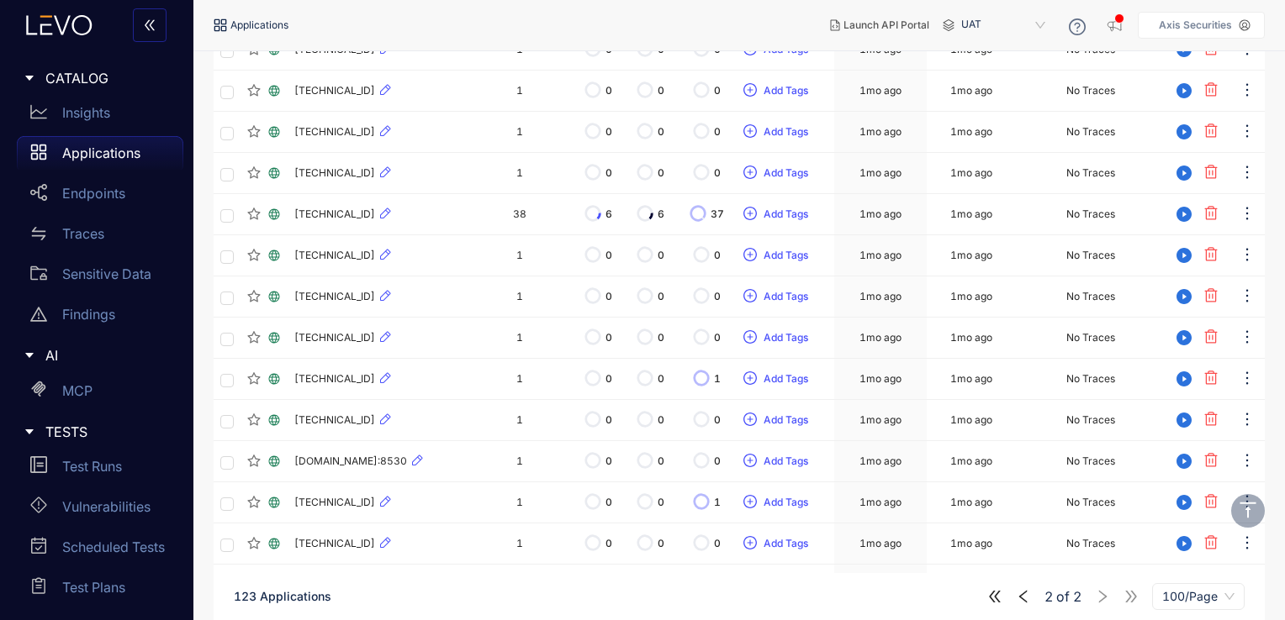
scroll to position [20, 0]
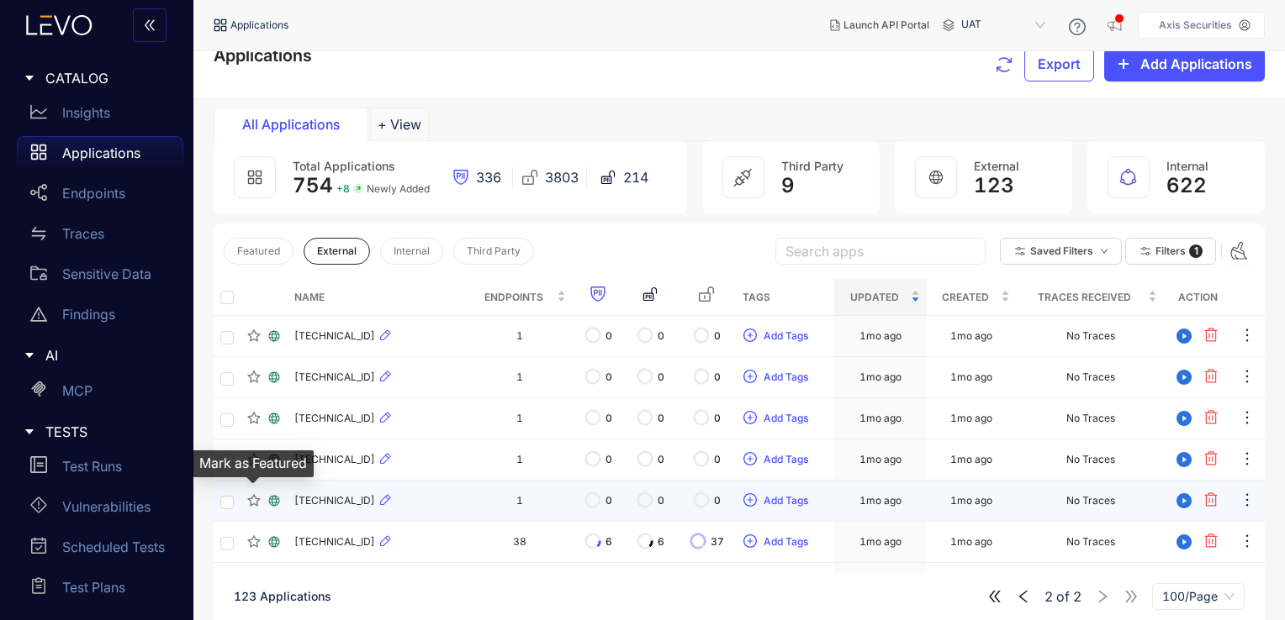
click at [255, 499] on icon "star" at bounding box center [253, 500] width 13 height 13
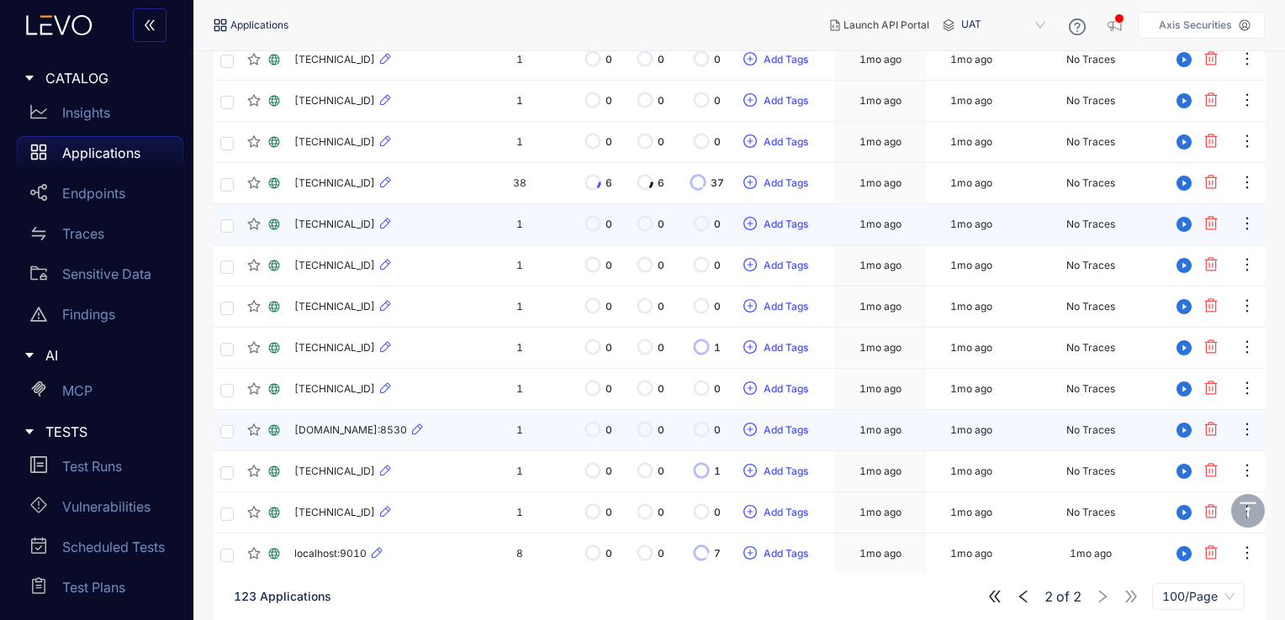
scroll to position [397, 0]
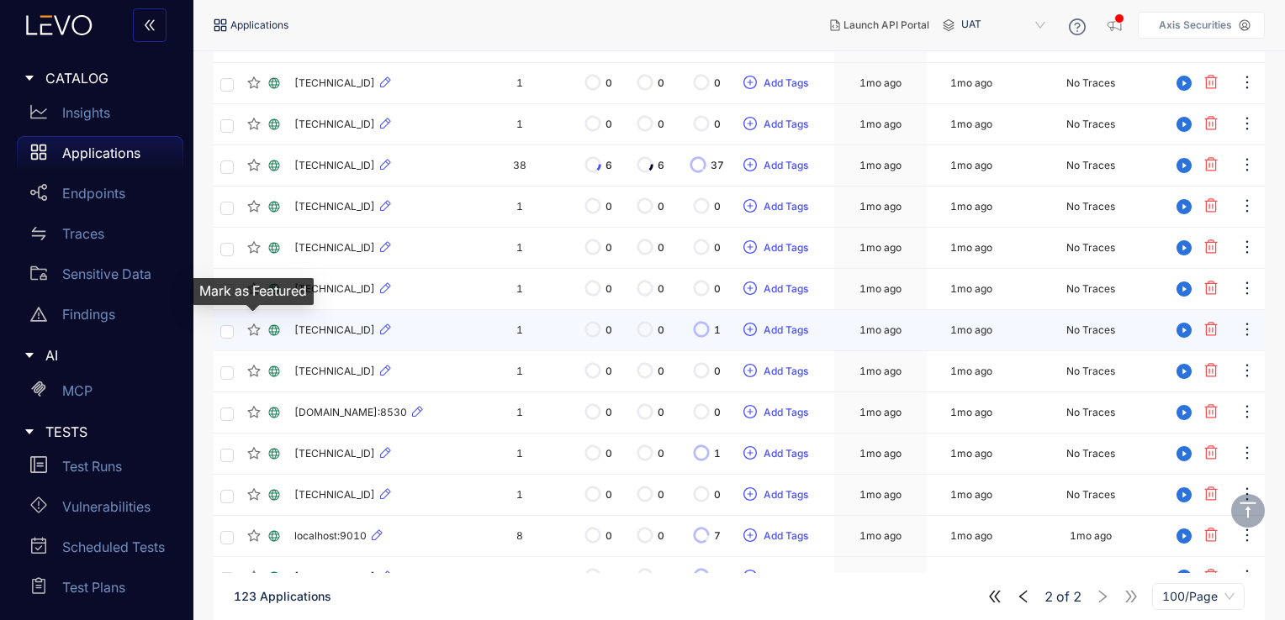
click at [255, 327] on icon "star" at bounding box center [253, 330] width 13 height 13
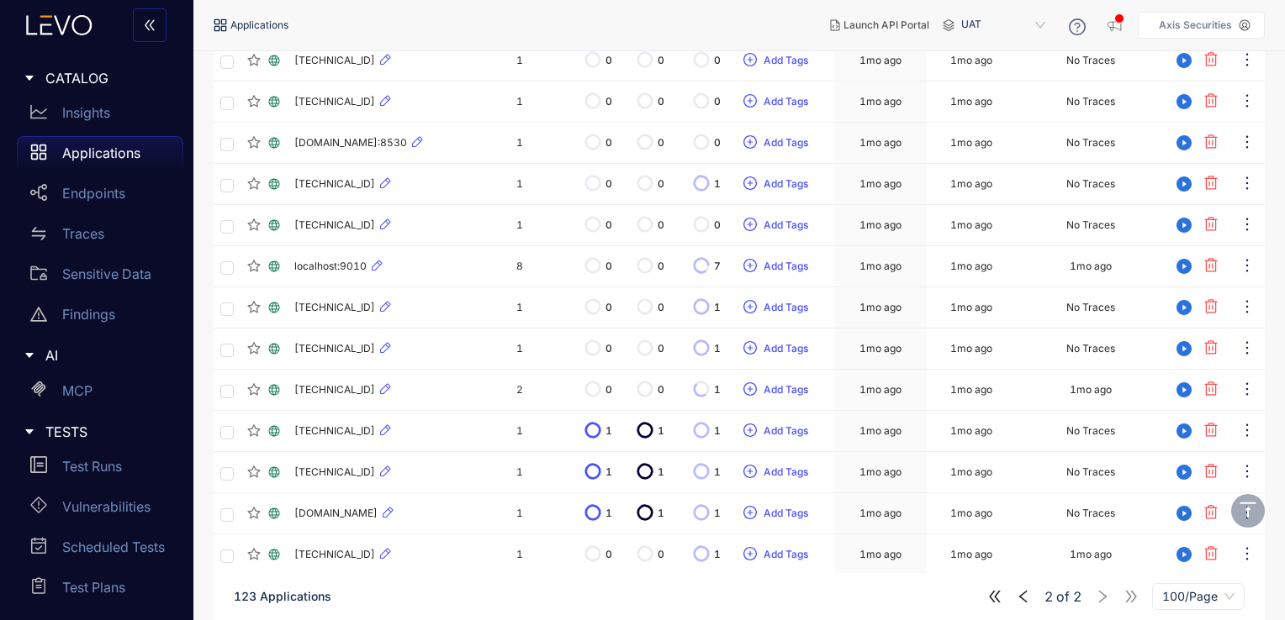
scroll to position [726, 0]
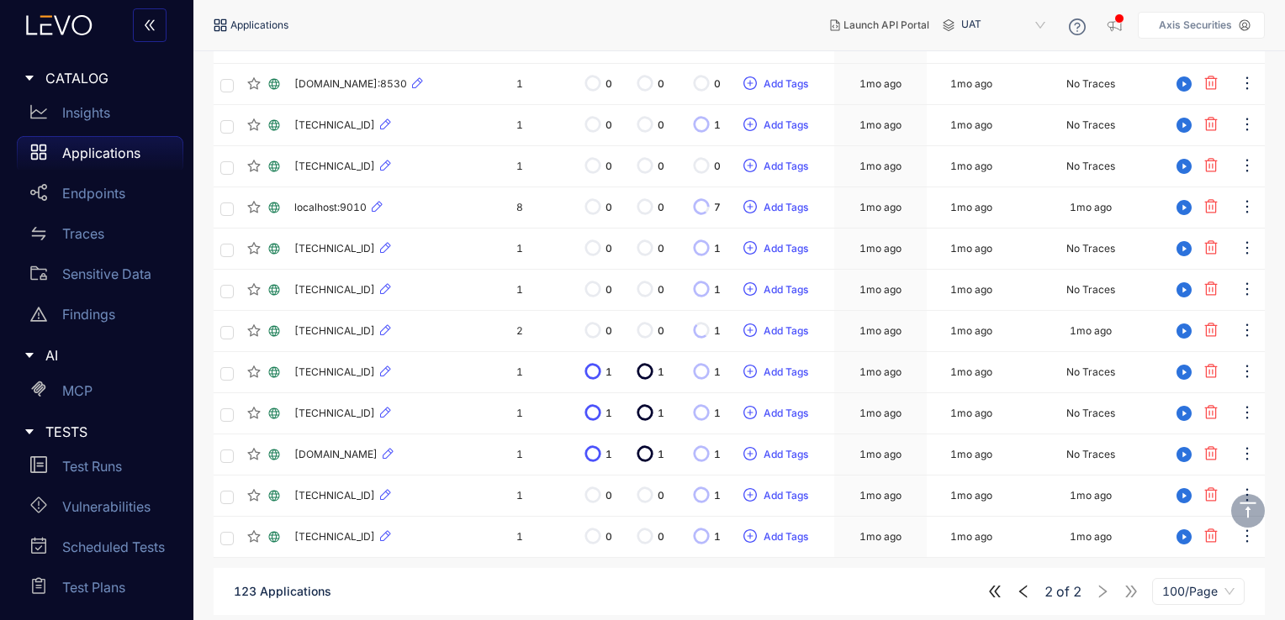
click at [1026, 587] on icon "left" at bounding box center [1023, 591] width 15 height 15
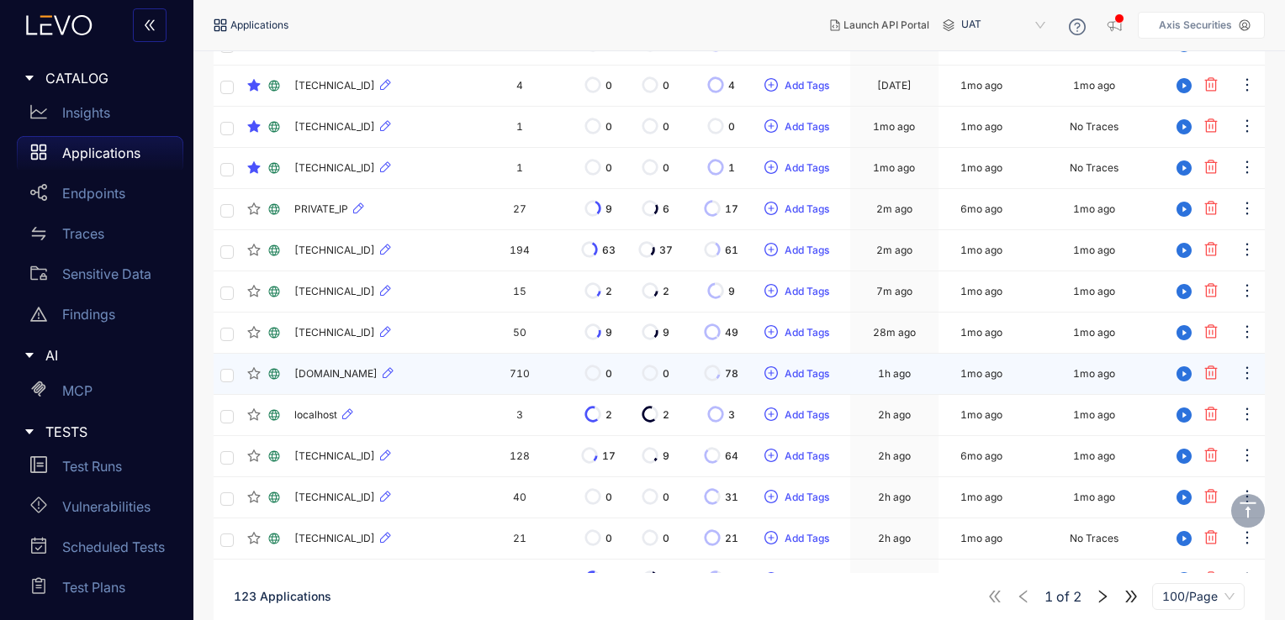
scroll to position [286, 0]
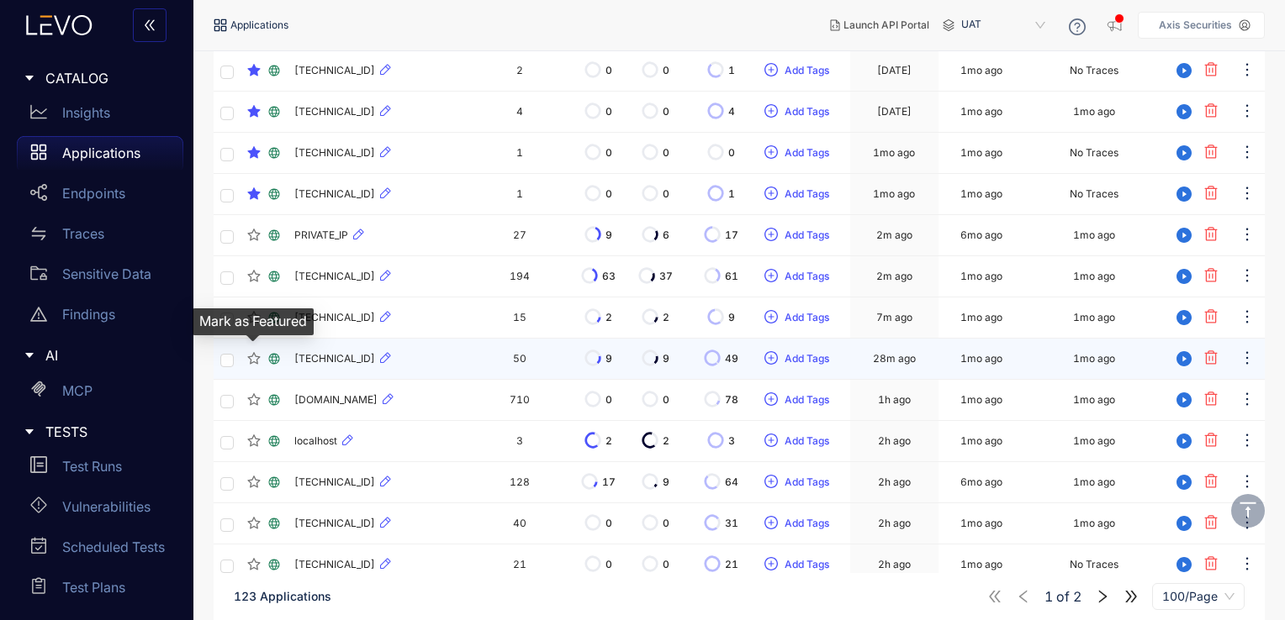
click at [256, 360] on icon "star" at bounding box center [253, 358] width 13 height 13
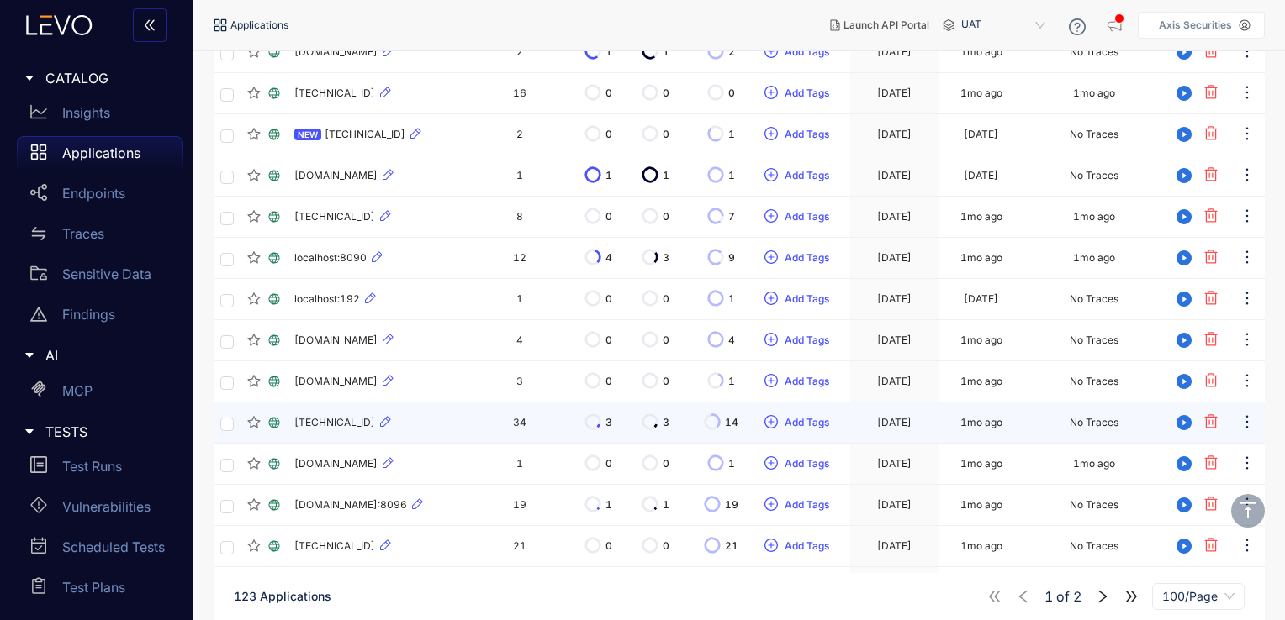
scroll to position [1828, 0]
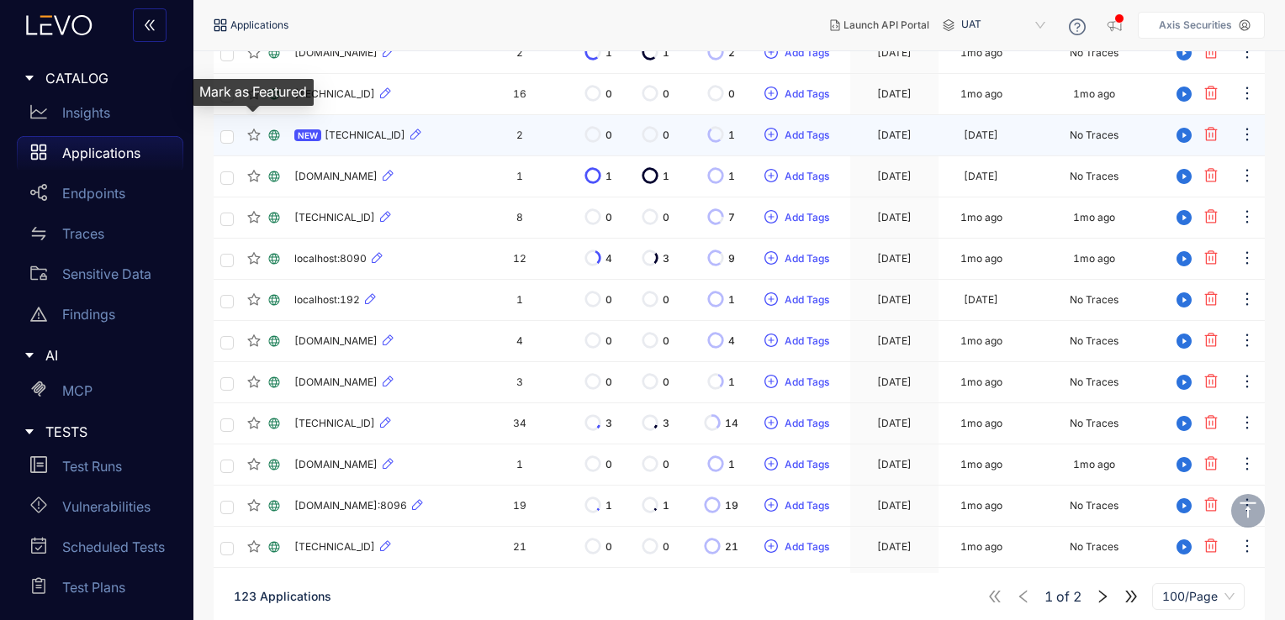
click at [253, 129] on icon "star" at bounding box center [253, 135] width 13 height 13
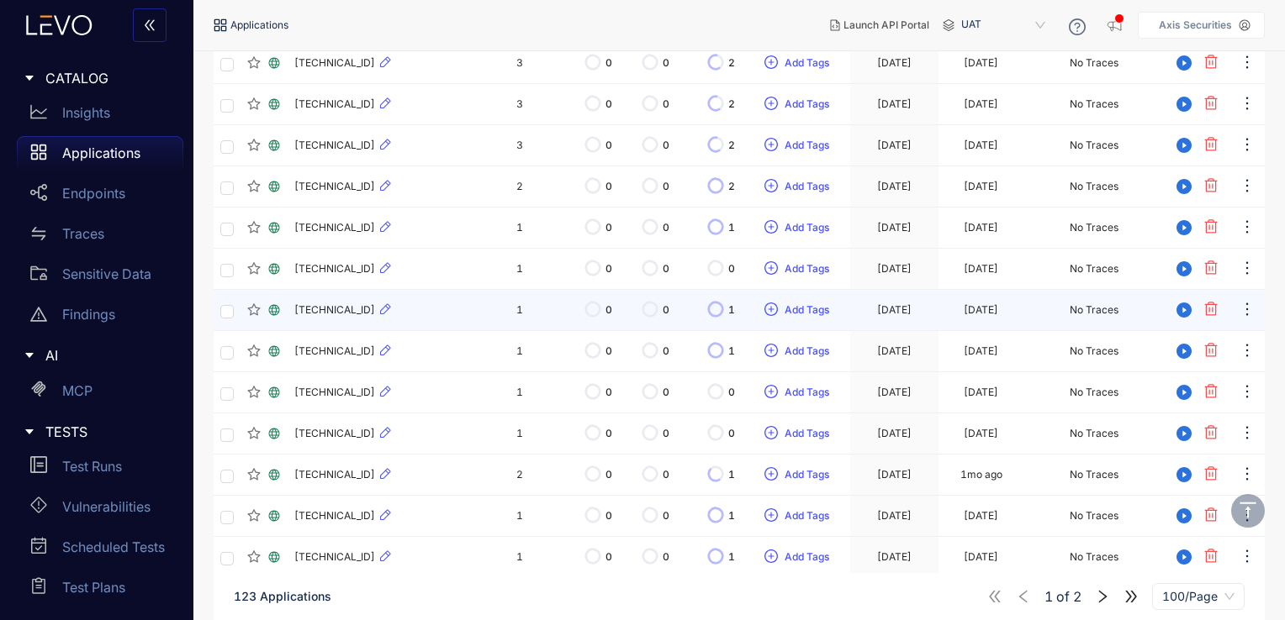
scroll to position [3348, 0]
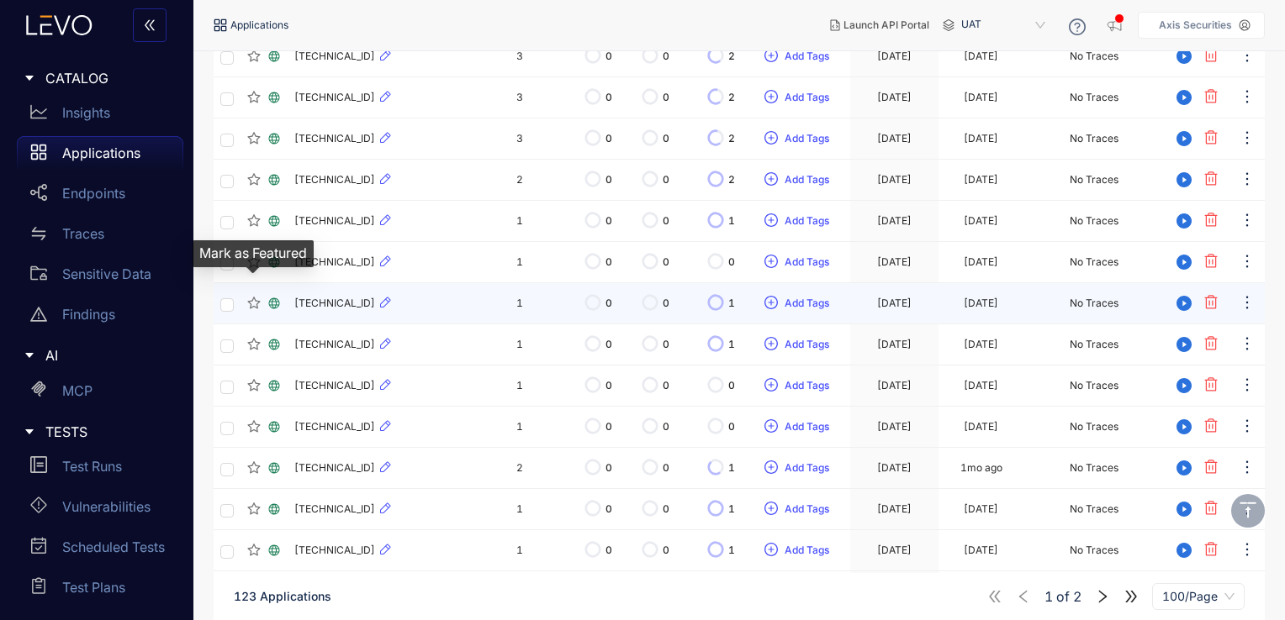
click at [255, 297] on icon "star" at bounding box center [253, 303] width 13 height 13
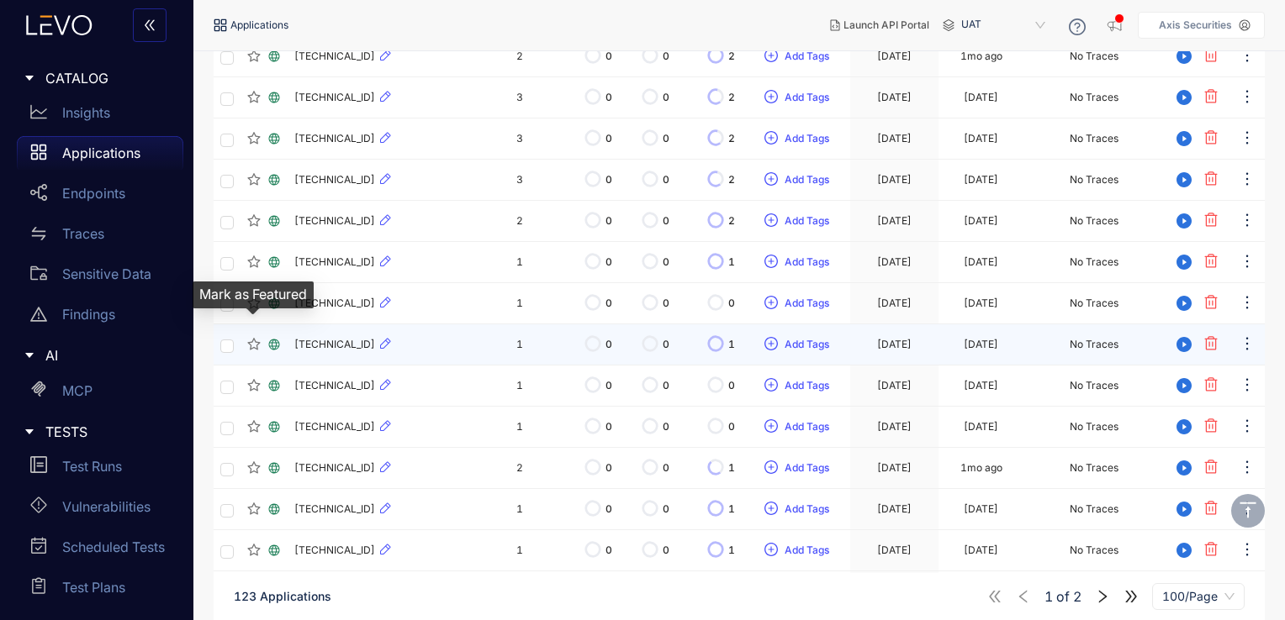
click at [253, 338] on icon "star" at bounding box center [253, 344] width 13 height 13
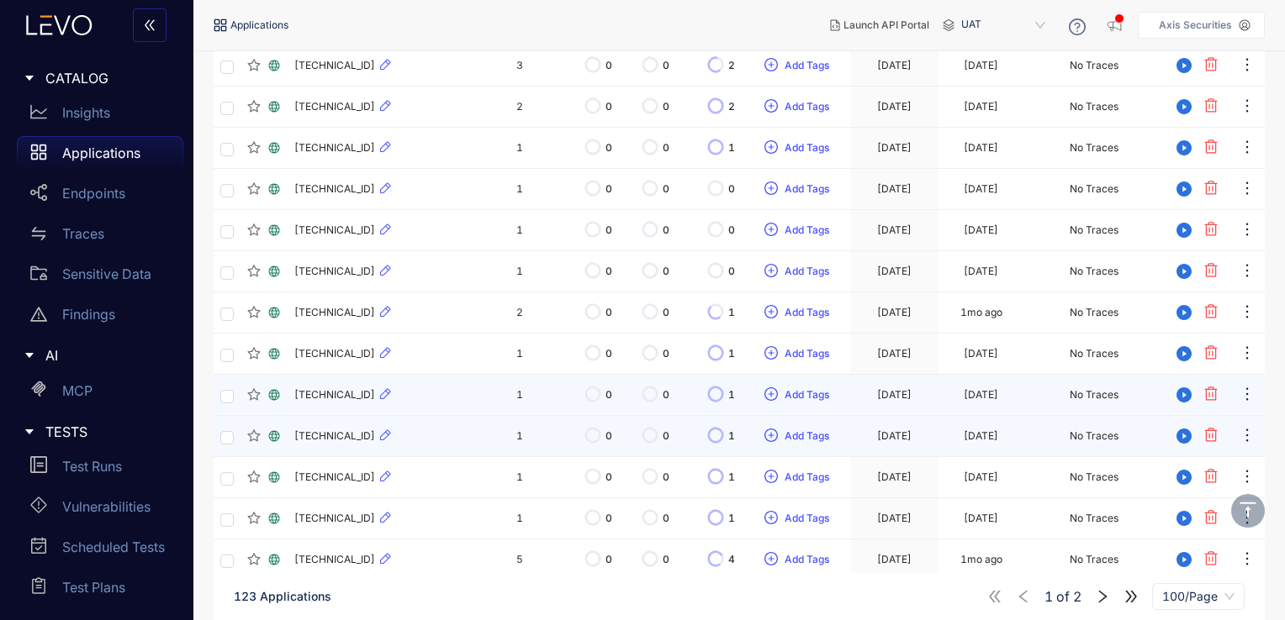
scroll to position [3506, 0]
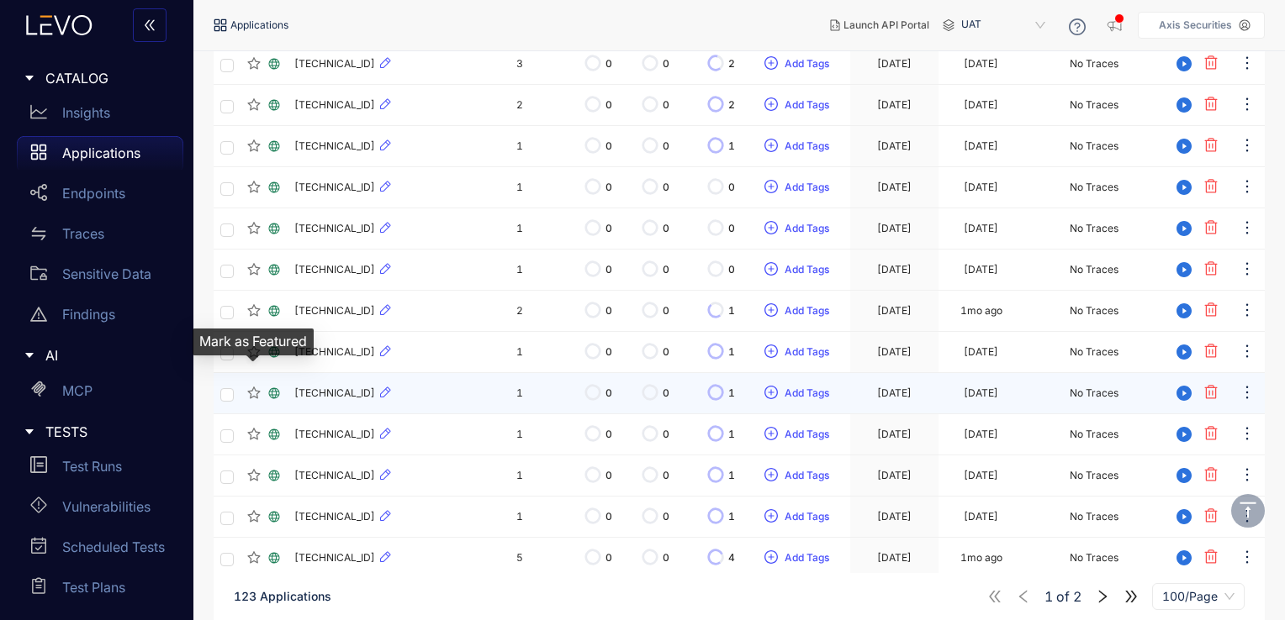
click at [257, 387] on icon "star" at bounding box center [253, 393] width 13 height 12
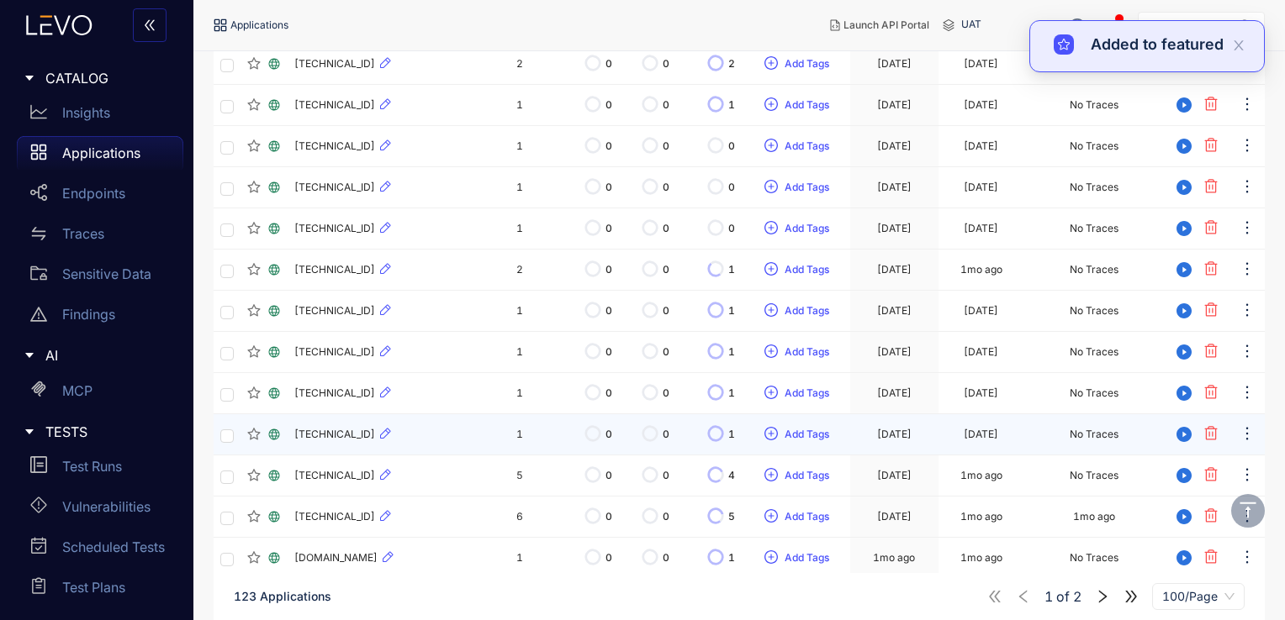
scroll to position [3581, 0]
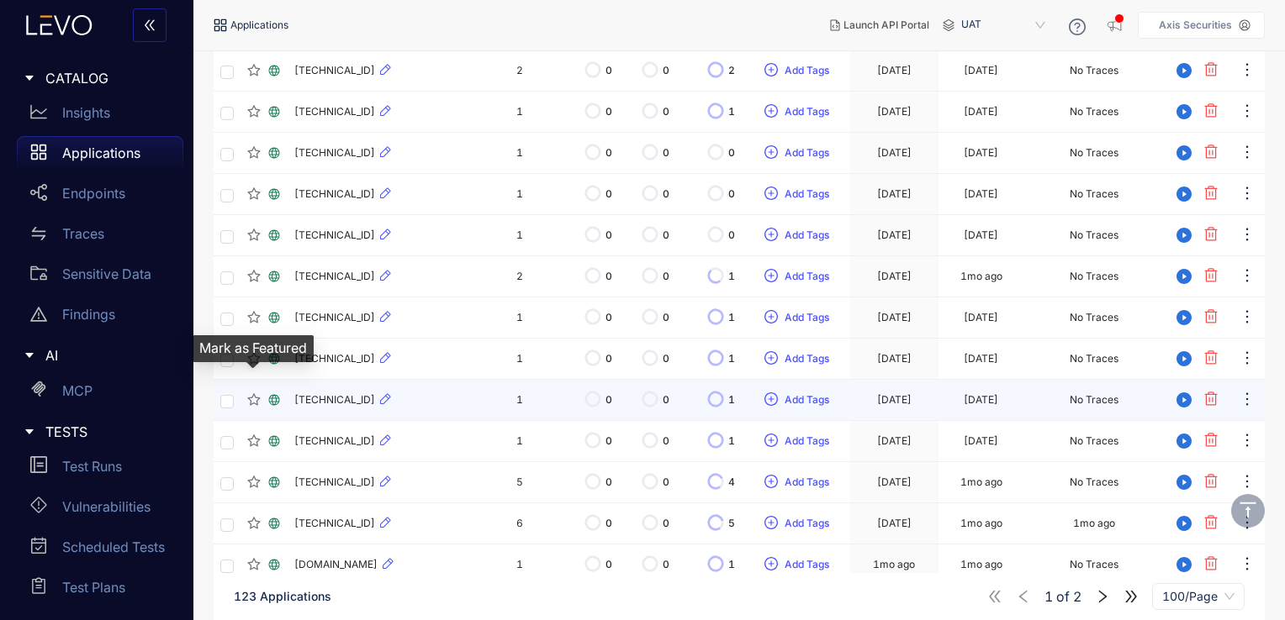
click at [254, 393] on icon "star" at bounding box center [253, 399] width 13 height 13
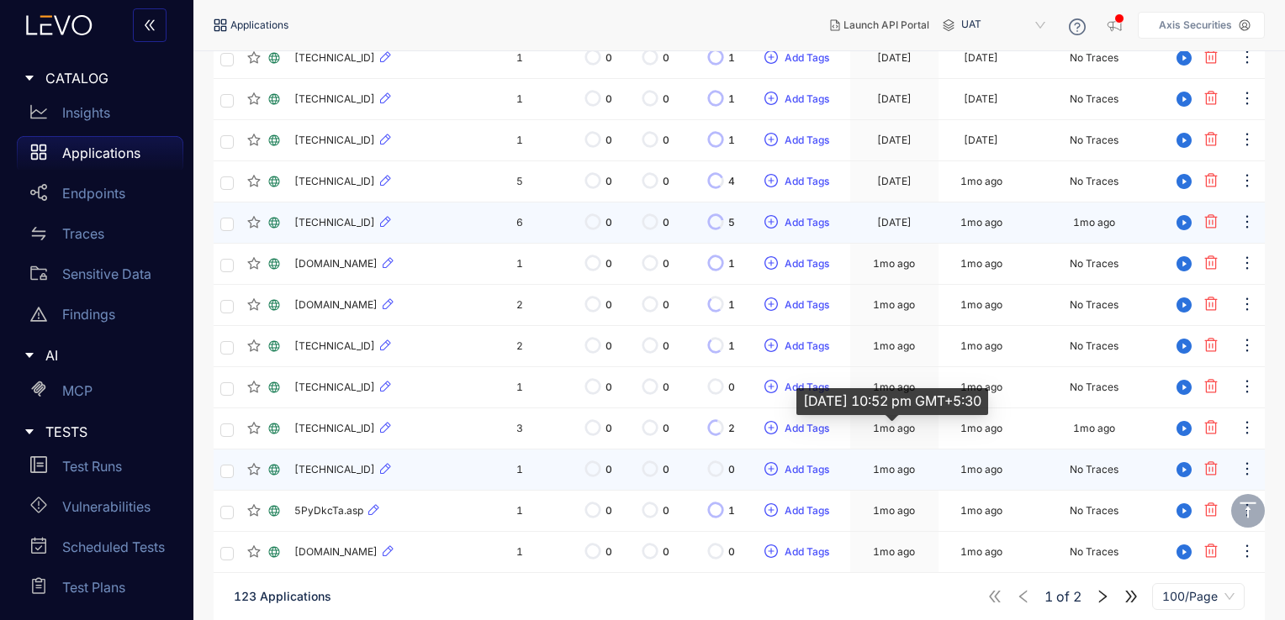
scroll to position [3884, 0]
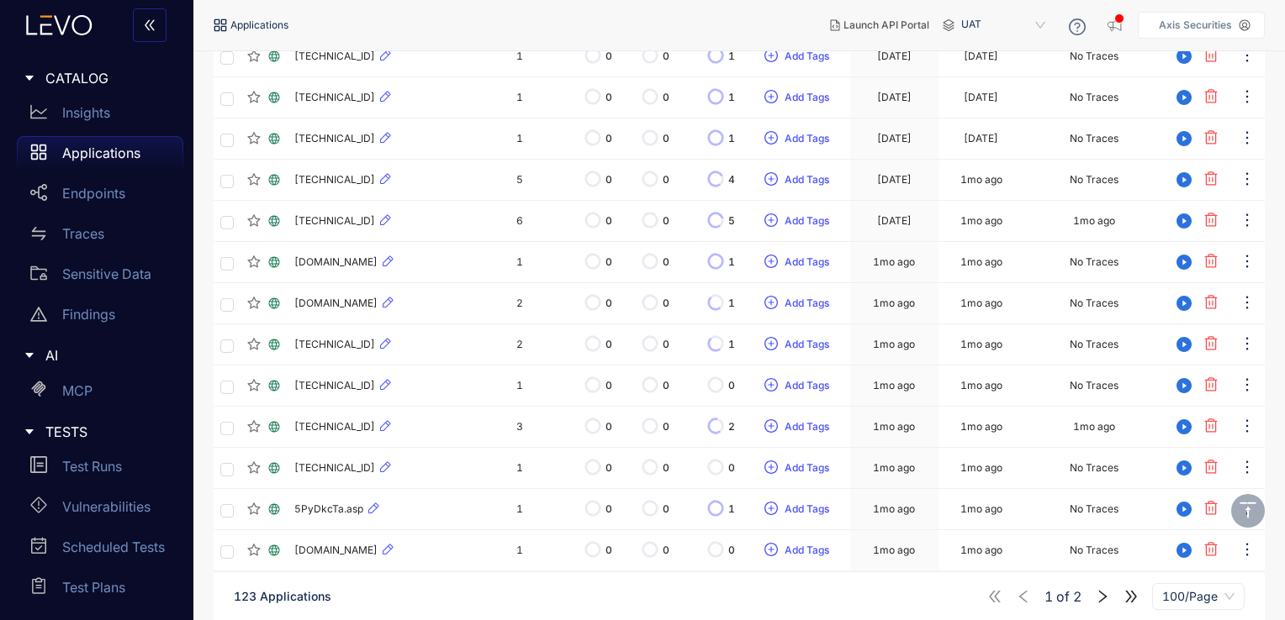
click at [1100, 590] on icon "right" at bounding box center [1103, 596] width 8 height 13
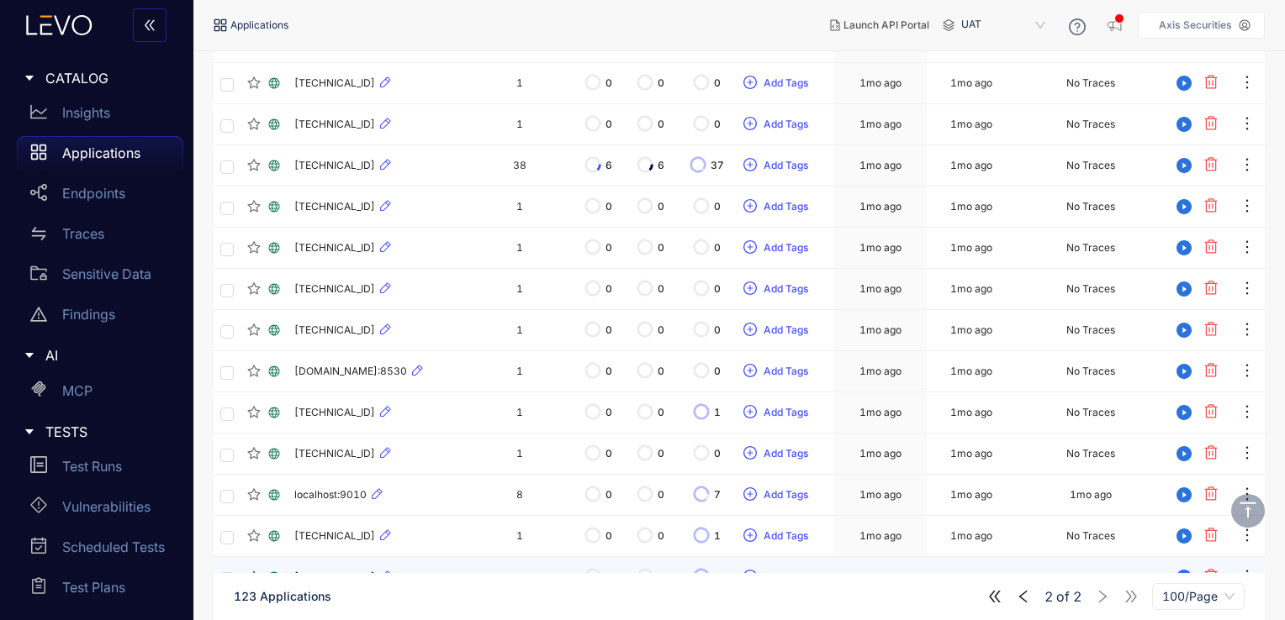
scroll to position [436, 0]
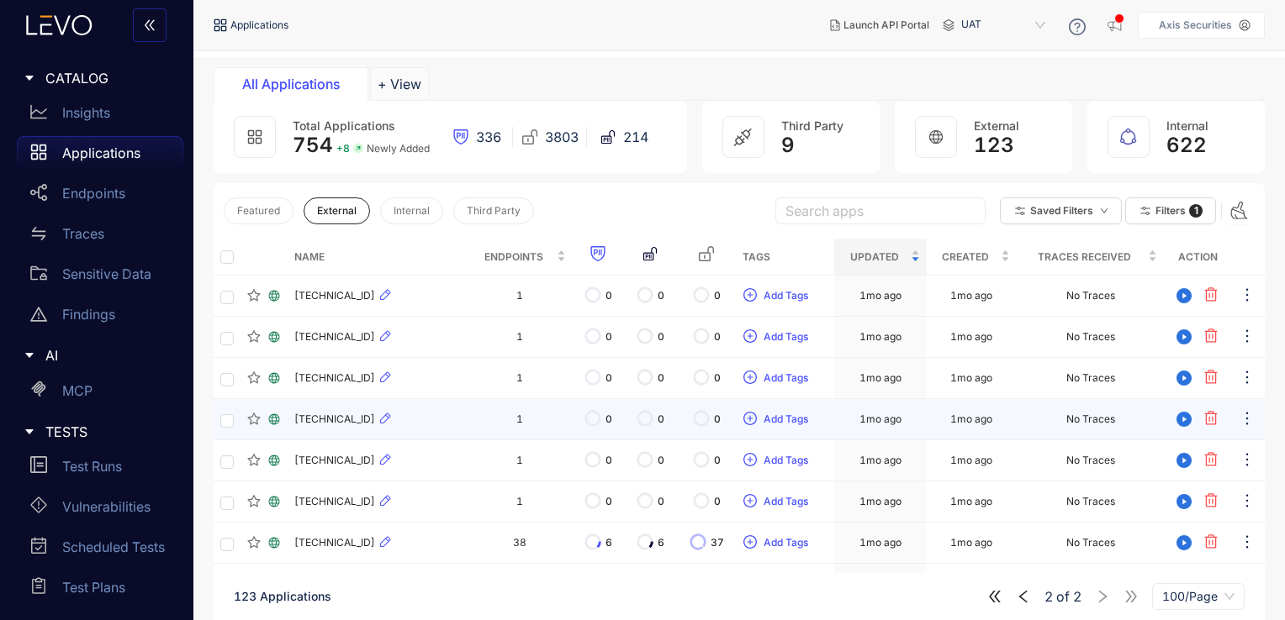
scroll to position [101, 0]
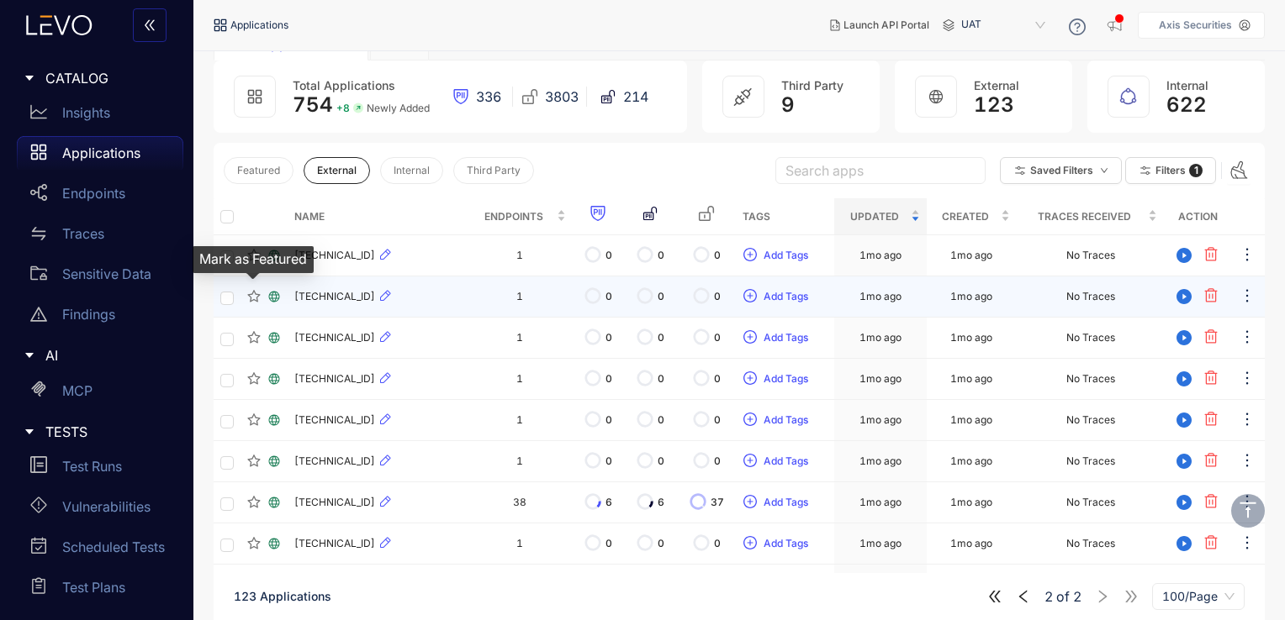
click at [255, 295] on icon "star" at bounding box center [253, 296] width 13 height 13
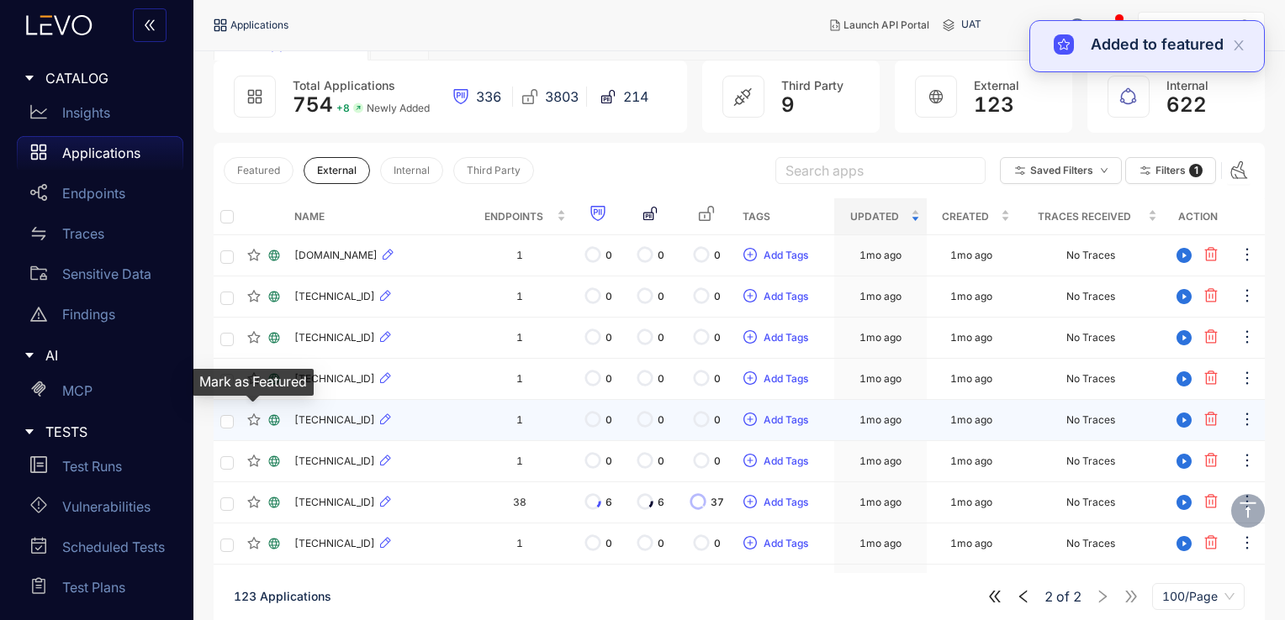
click at [256, 415] on icon "star" at bounding box center [253, 420] width 13 height 13
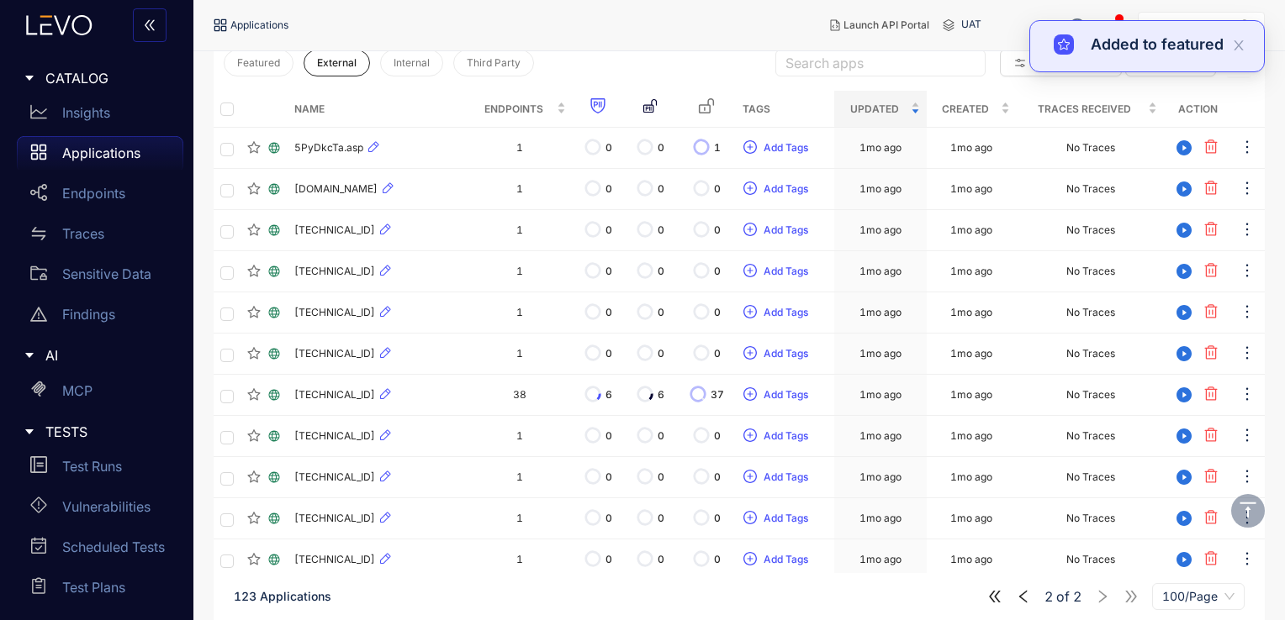
scroll to position [212, 0]
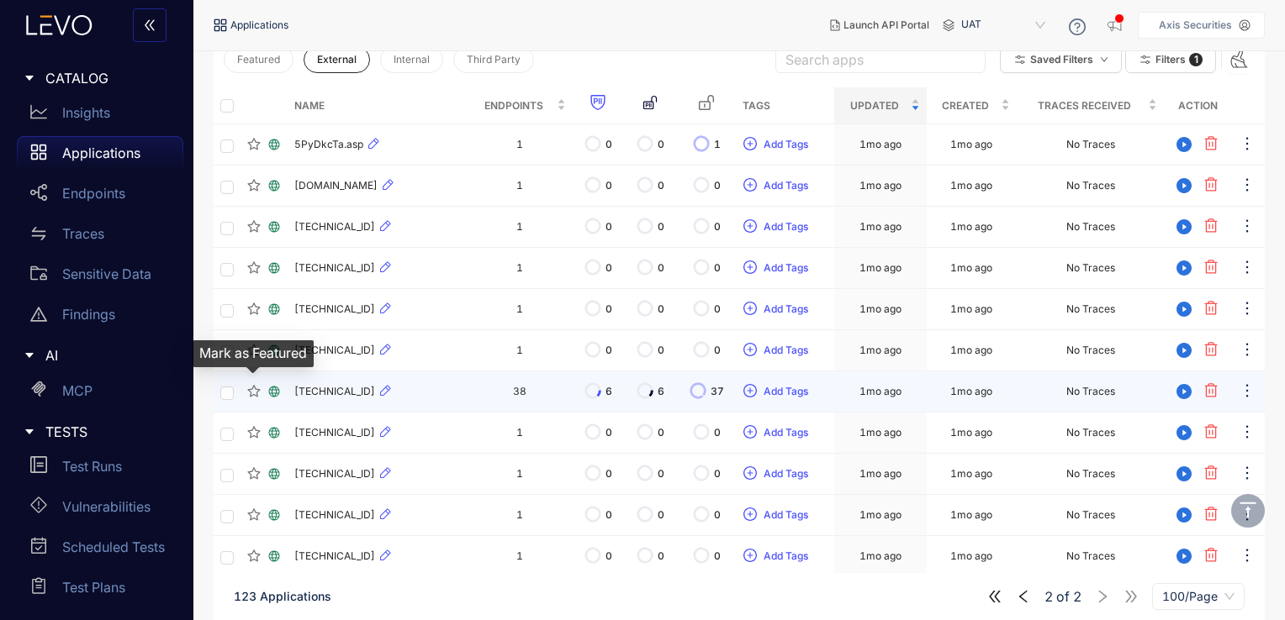
click at [256, 392] on icon "star" at bounding box center [253, 391] width 13 height 13
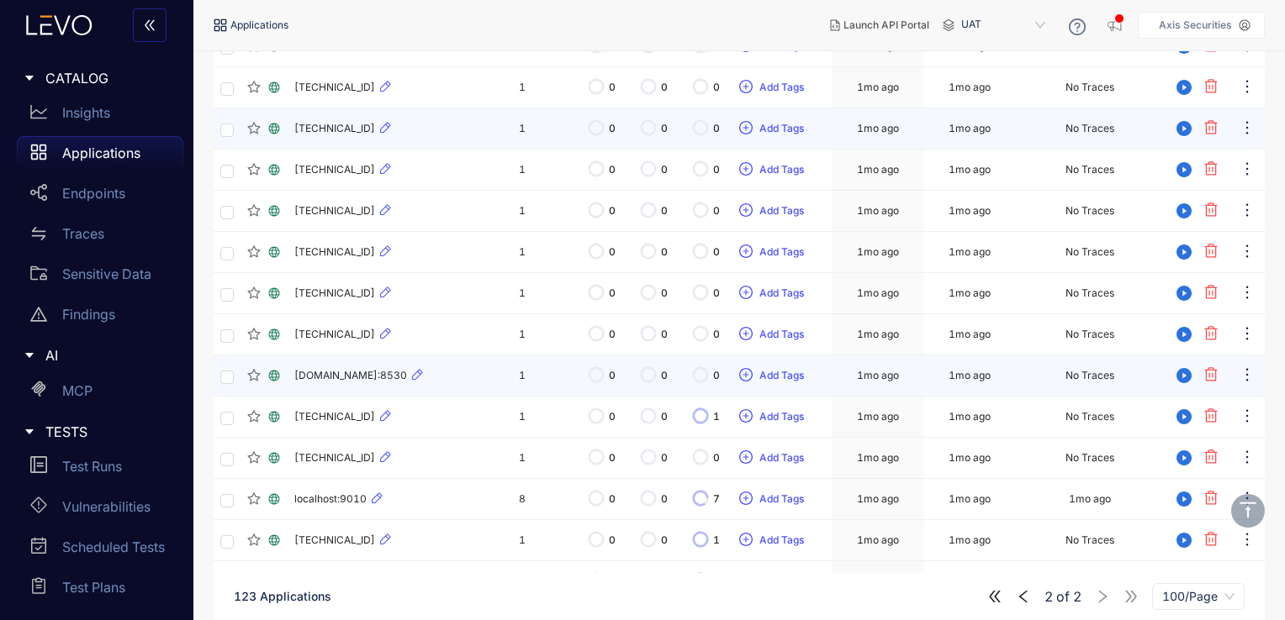
scroll to position [726, 0]
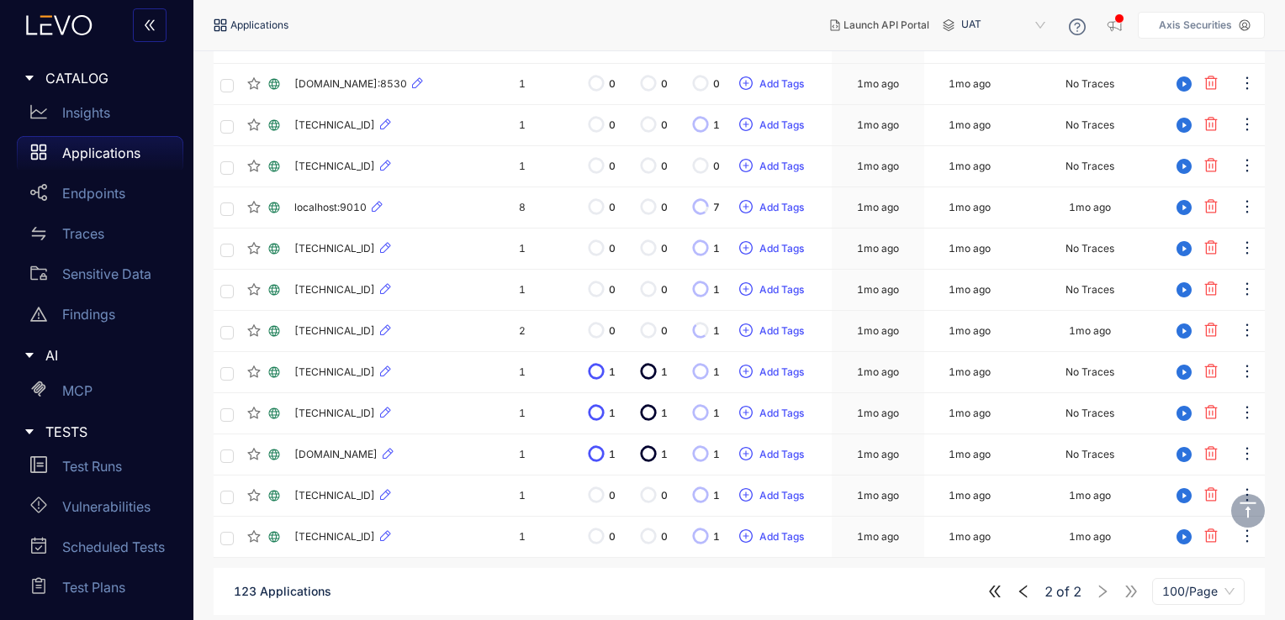
click at [1025, 589] on icon "left" at bounding box center [1023, 591] width 15 height 15
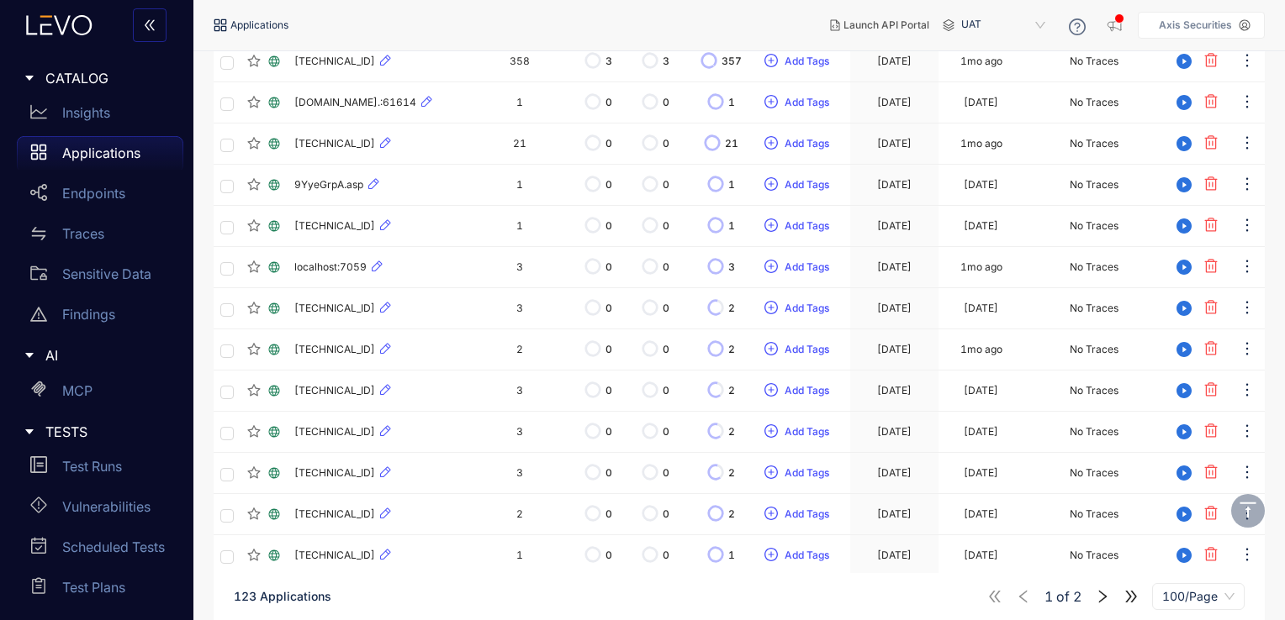
scroll to position [594, 0]
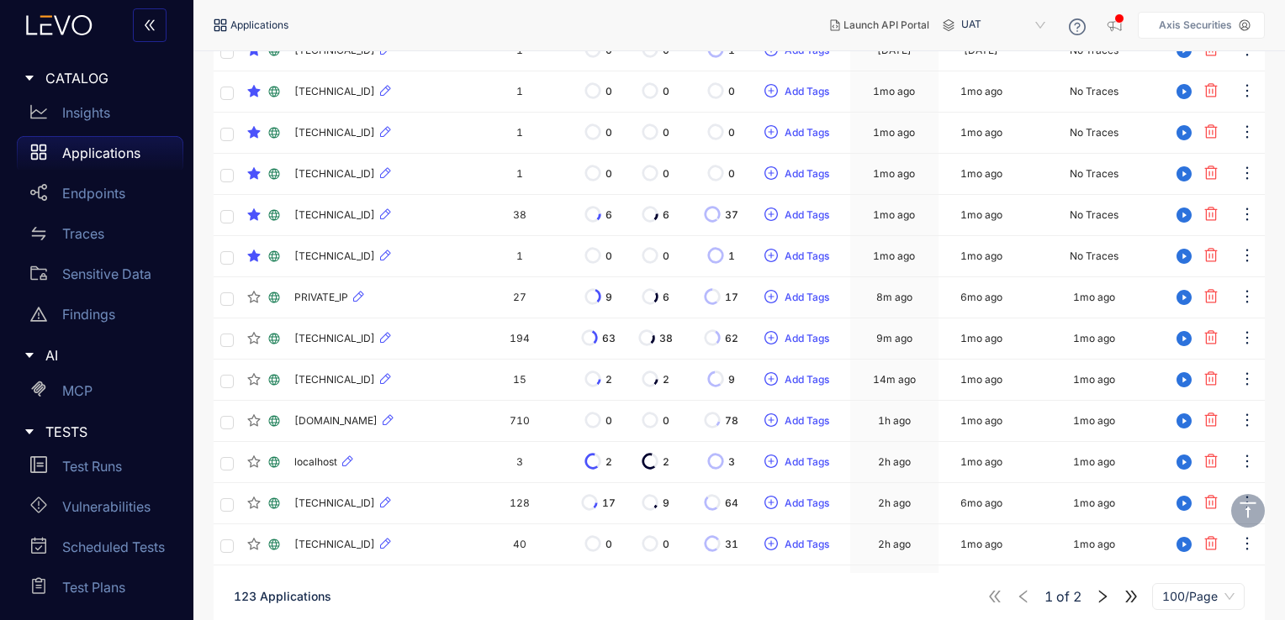
click at [1101, 594] on icon "right" at bounding box center [1102, 596] width 15 height 15
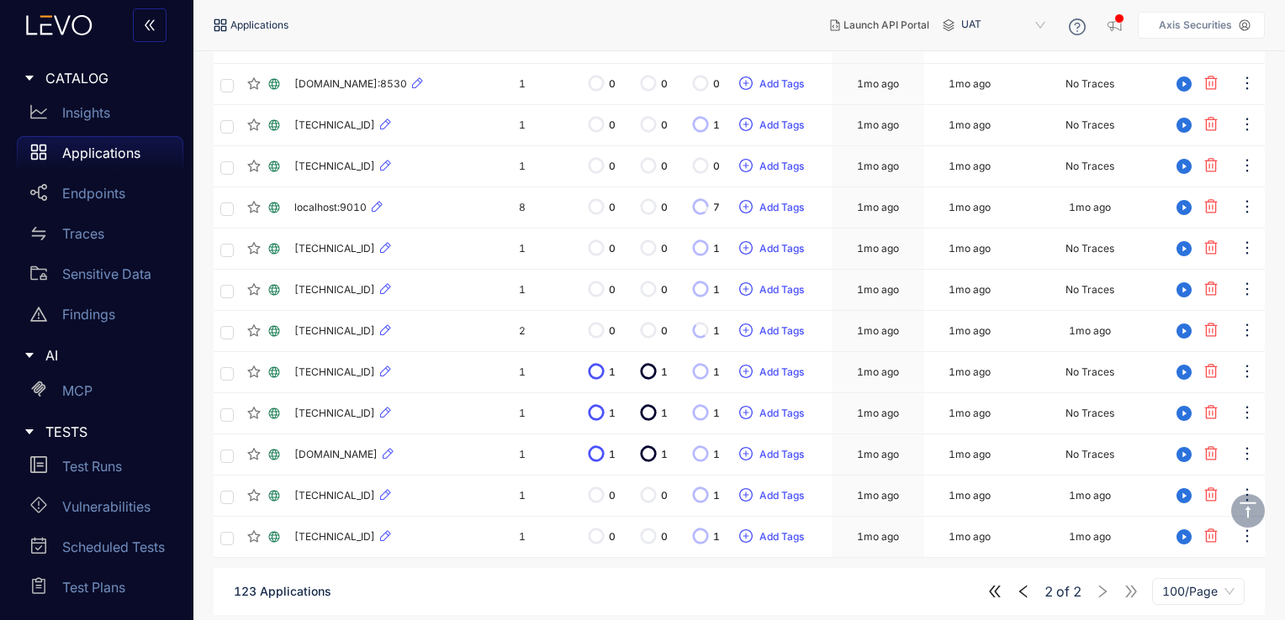
scroll to position [143, 0]
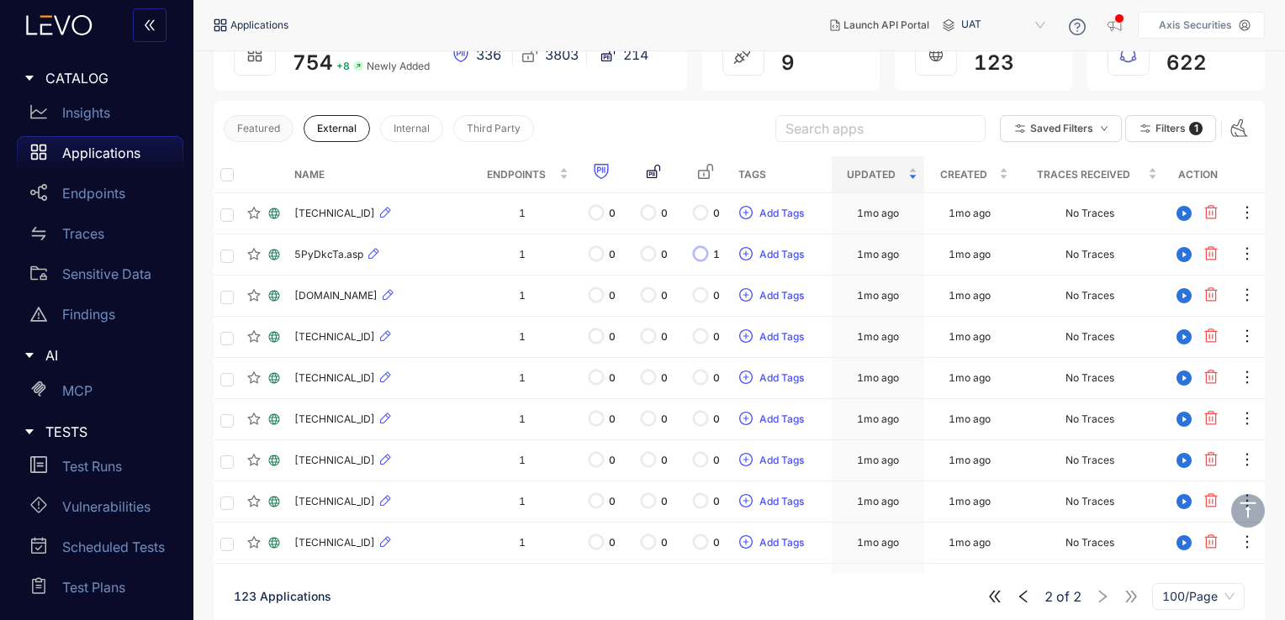
click at [269, 132] on span "Featured" at bounding box center [258, 129] width 43 height 12
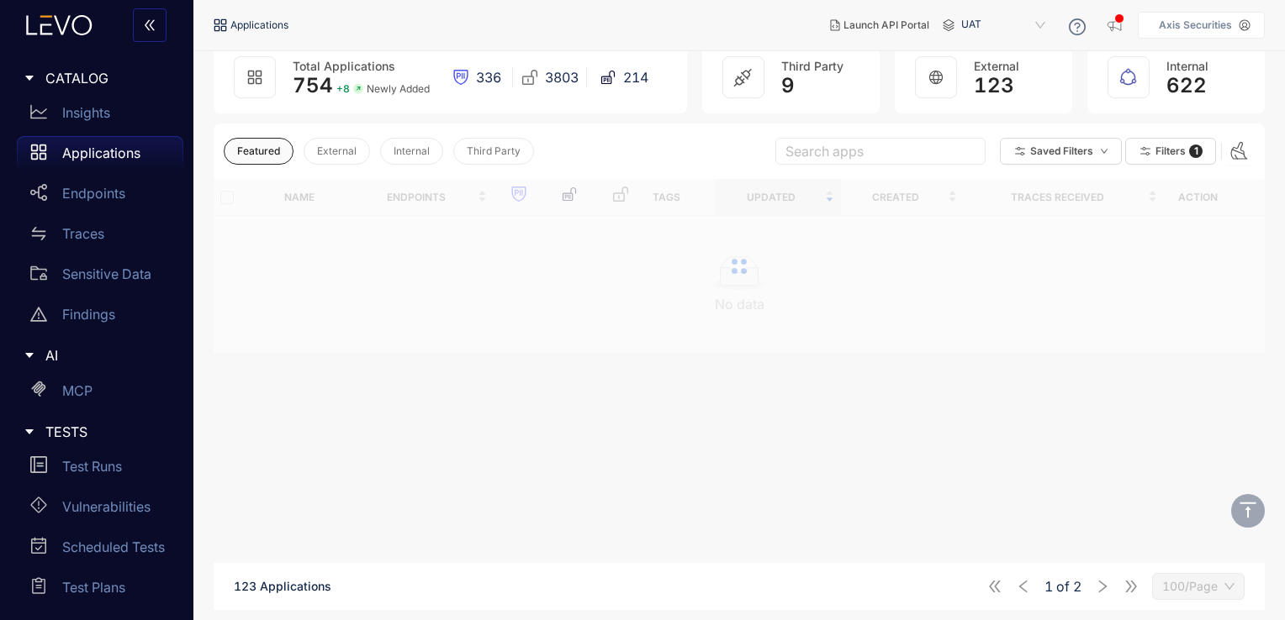
scroll to position [120, 0]
click at [269, 132] on div "Featured External Internal Third Party Search apps Saved Filters Filters 1" at bounding box center [739, 151] width 1051 height 55
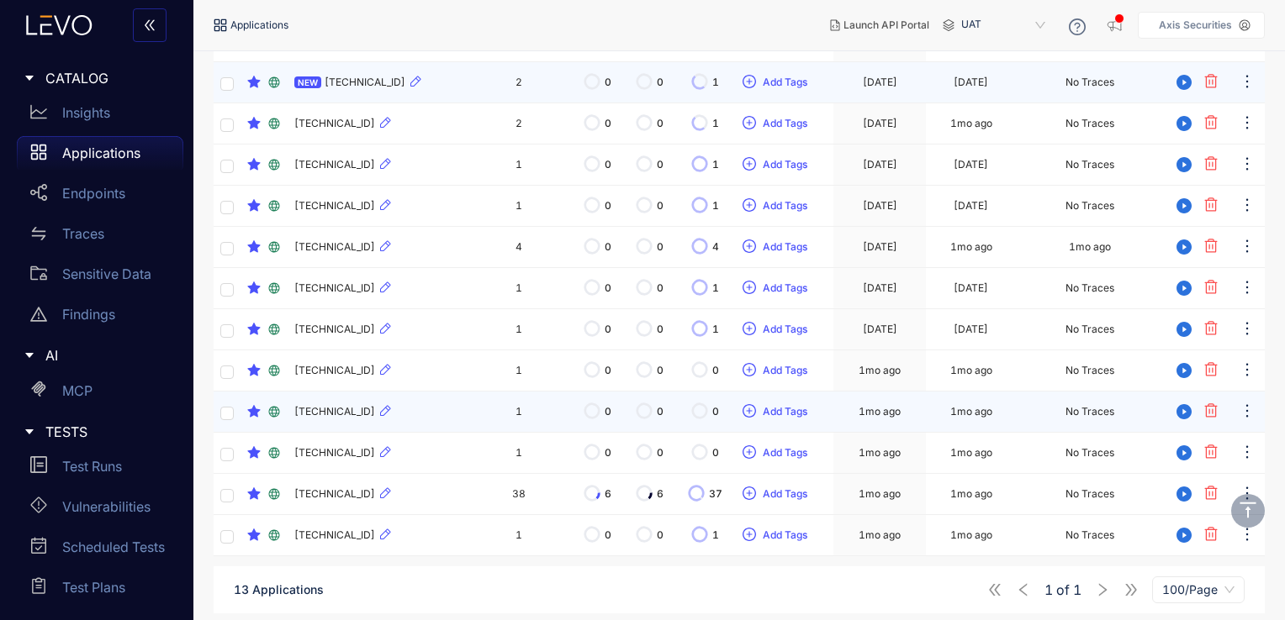
scroll to position [0, 0]
